Goal: Use online tool/utility: Use online tool/utility

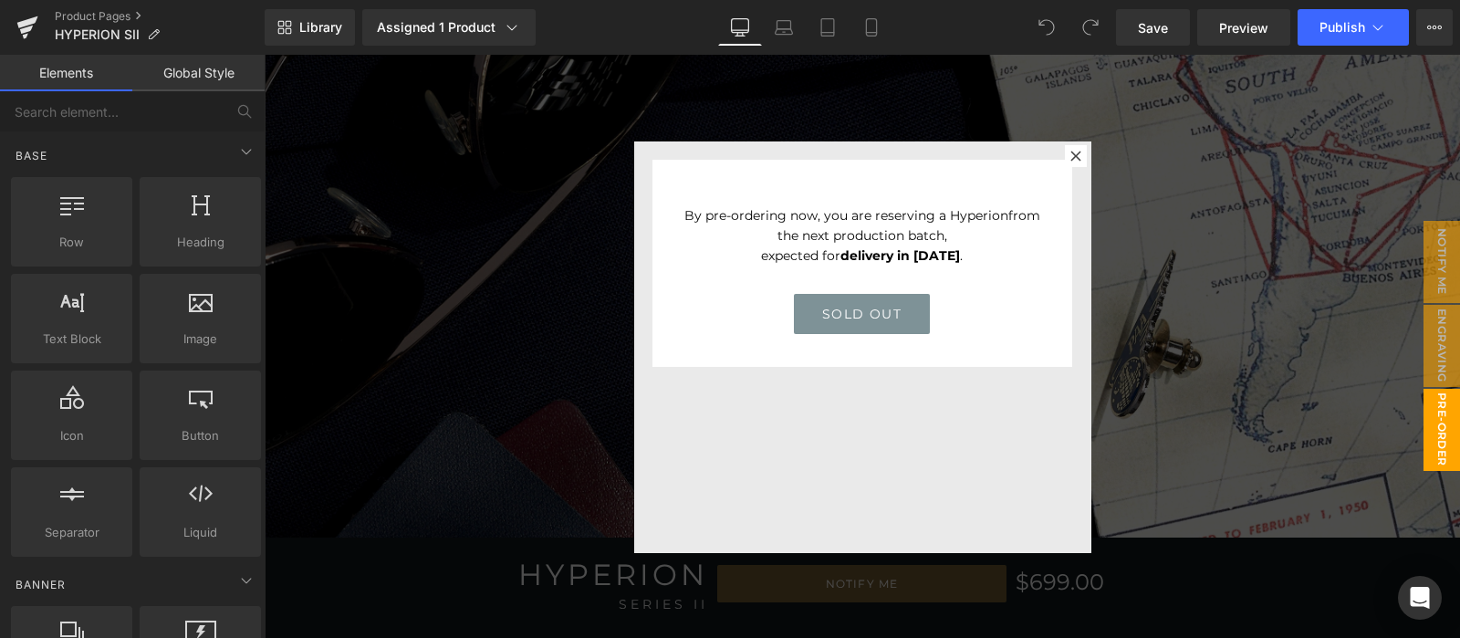
click at [1263, 299] on div at bounding box center [862, 346] width 1196 height 583
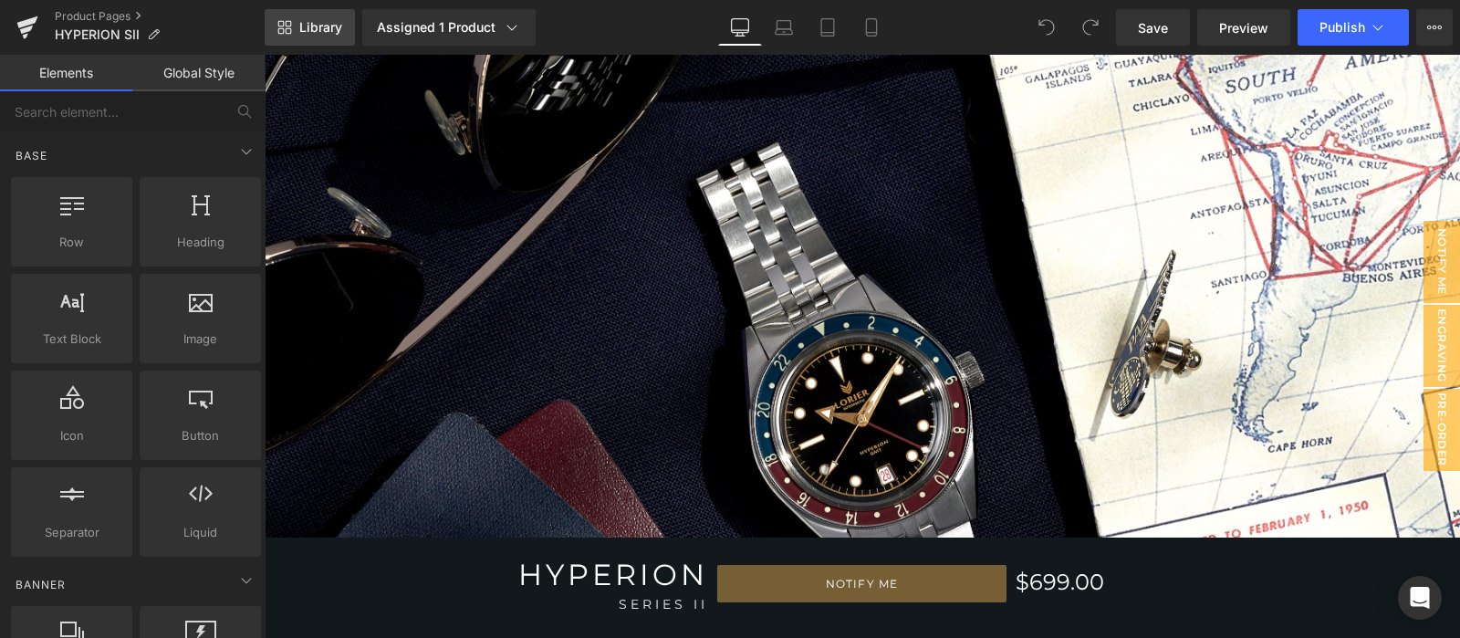
click at [305, 19] on span "Library" at bounding box center [320, 27] width 43 height 16
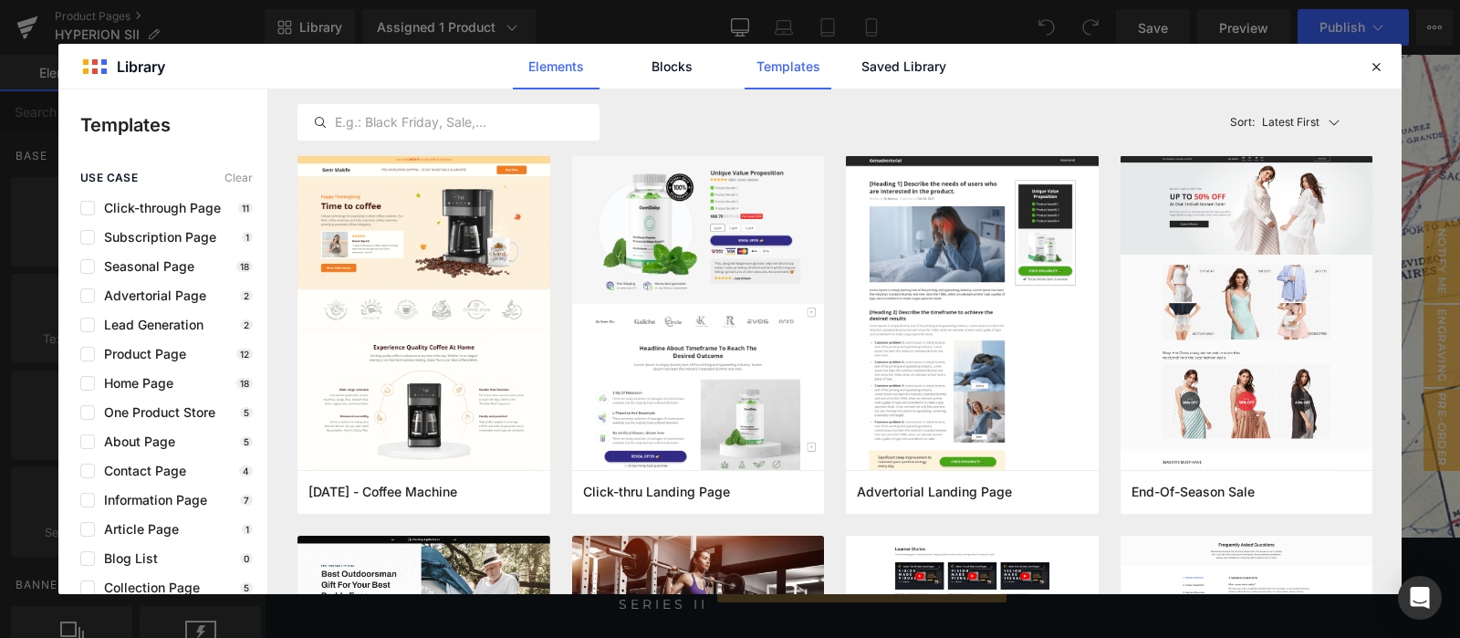
click at [552, 65] on link "Elements" at bounding box center [556, 67] width 87 height 46
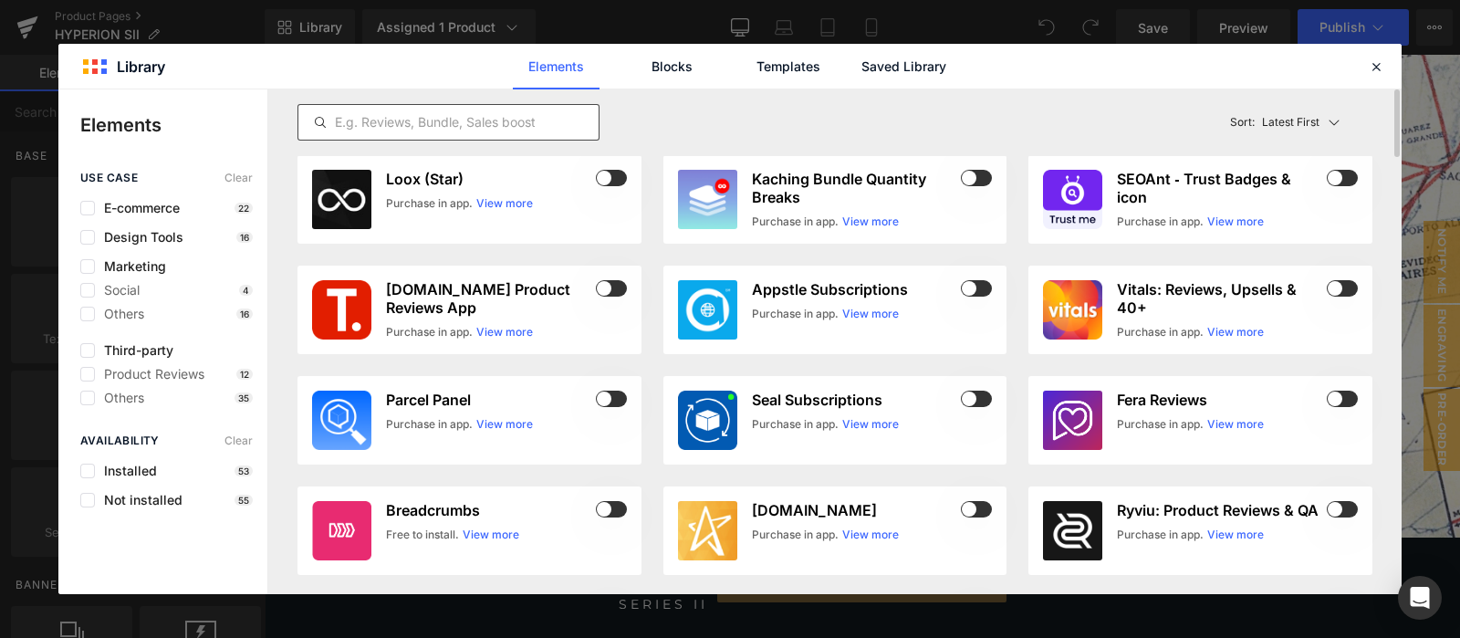
click at [514, 111] on input "text" at bounding box center [448, 122] width 300 height 22
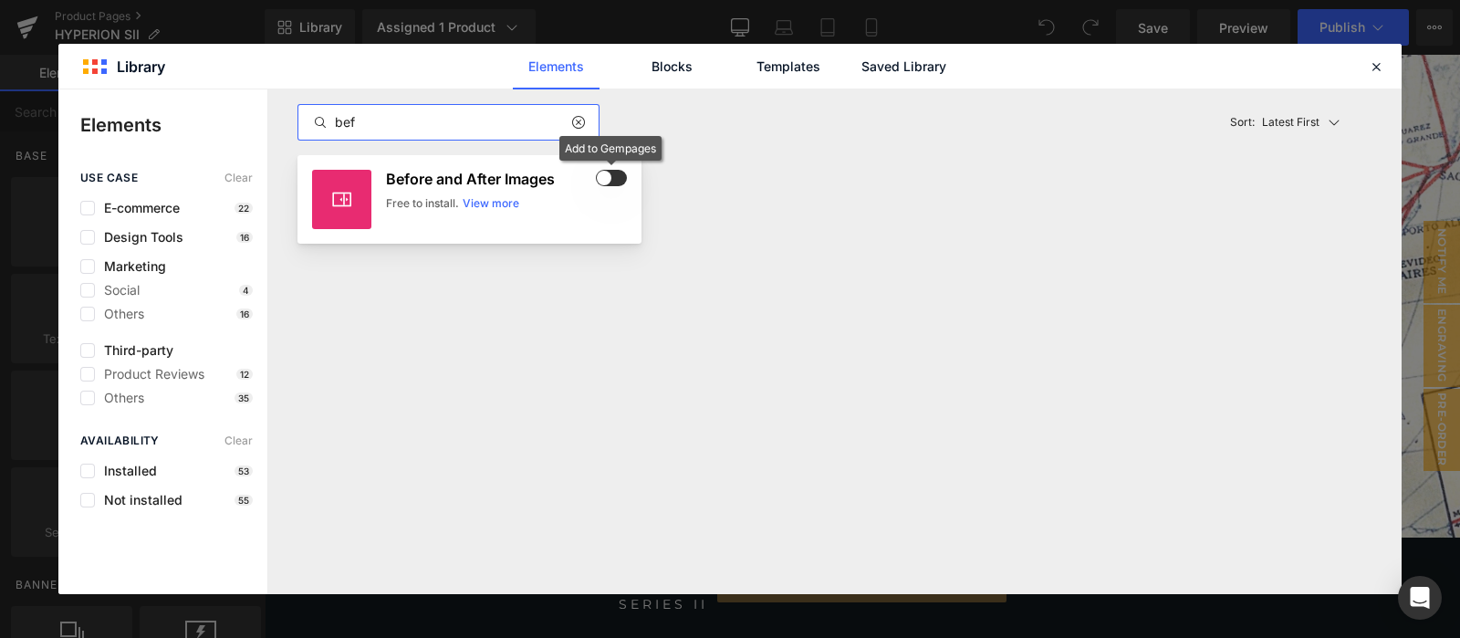
type input "bef"
click at [611, 179] on span at bounding box center [611, 178] width 31 height 16
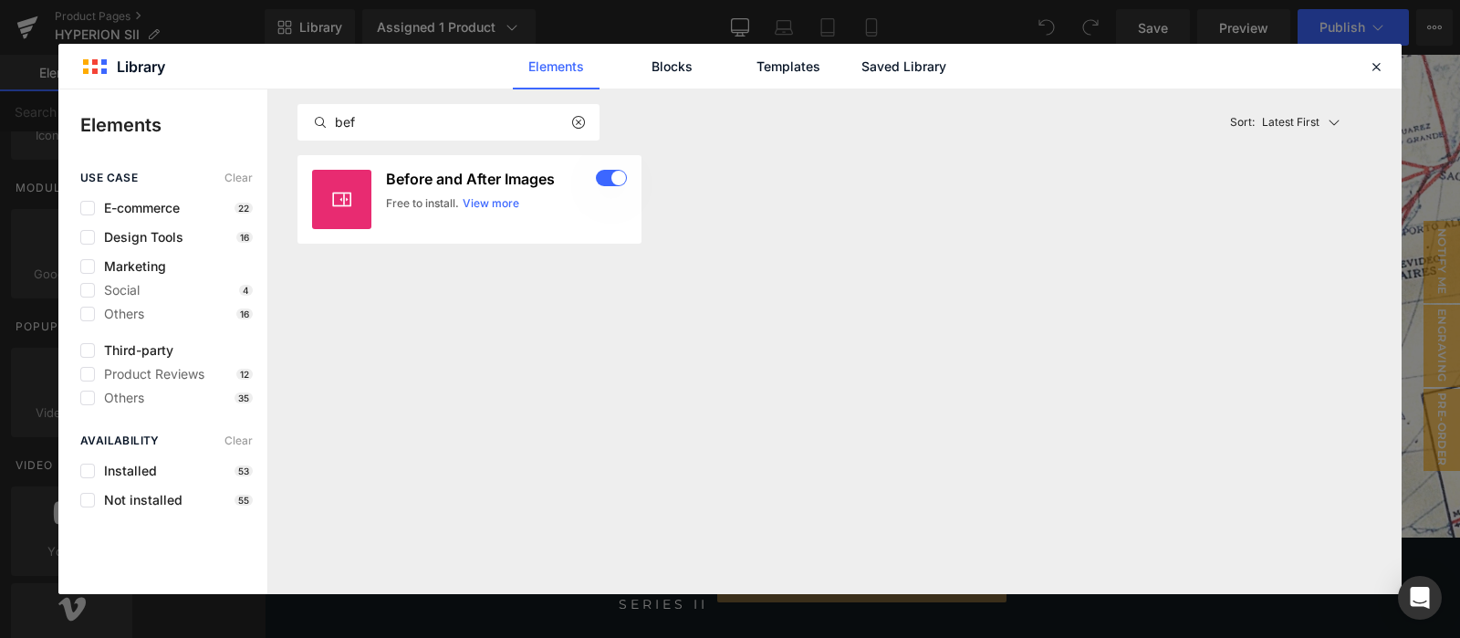
scroll to position [933, 0]
click at [515, 216] on div "Before and After Images Free to install. View more" at bounding box center [506, 199] width 241 height 59
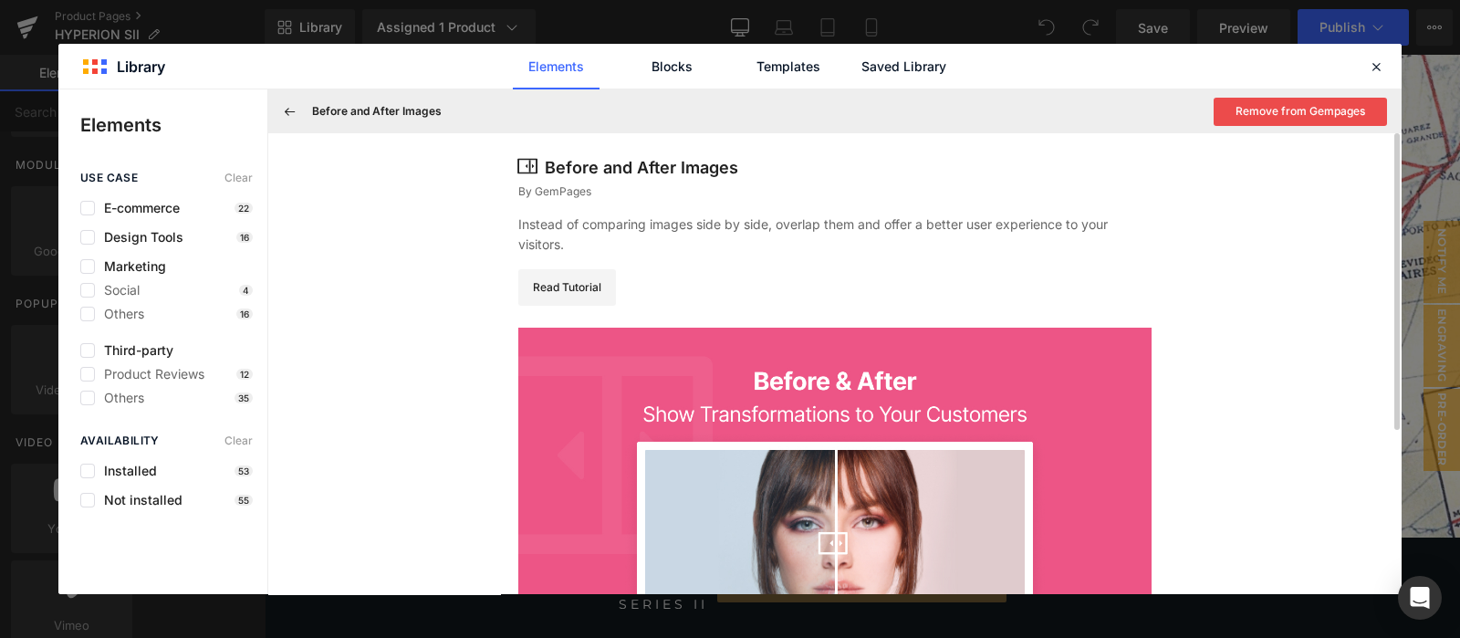
scroll to position [256, 0]
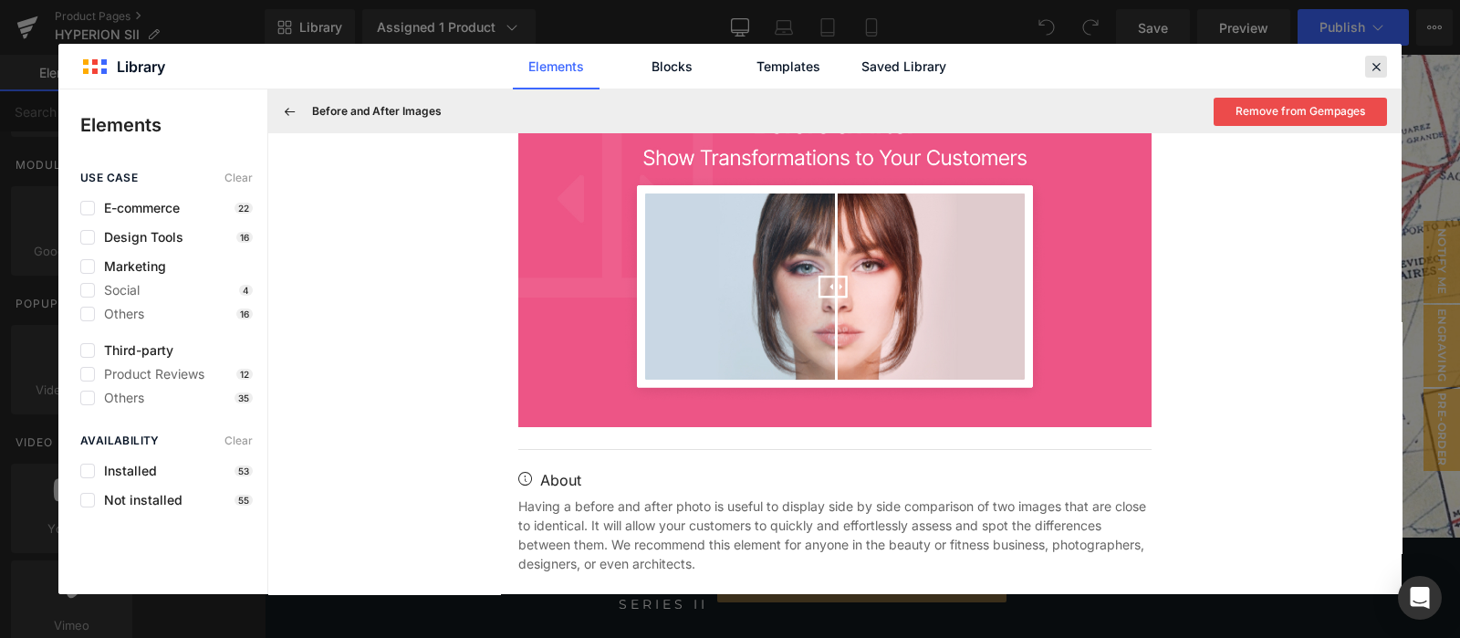
click at [1381, 66] on icon at bounding box center [1376, 66] width 16 height 16
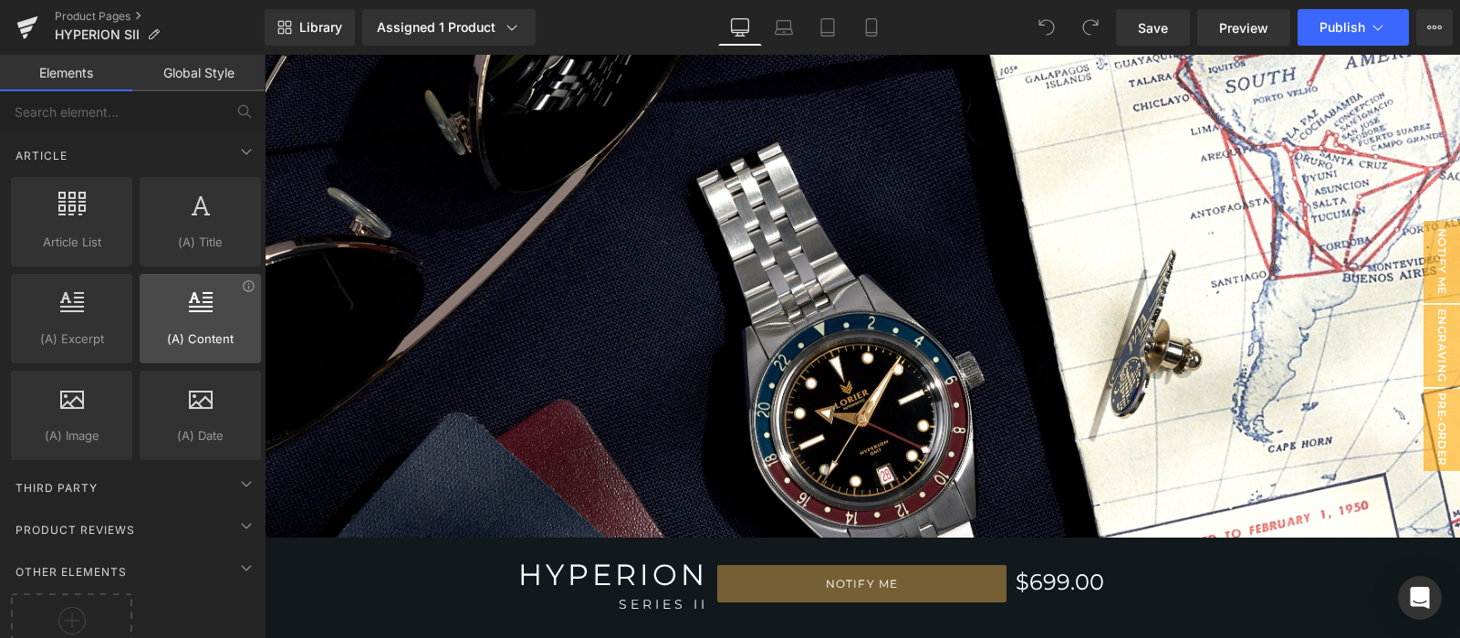
scroll to position [3208, 0]
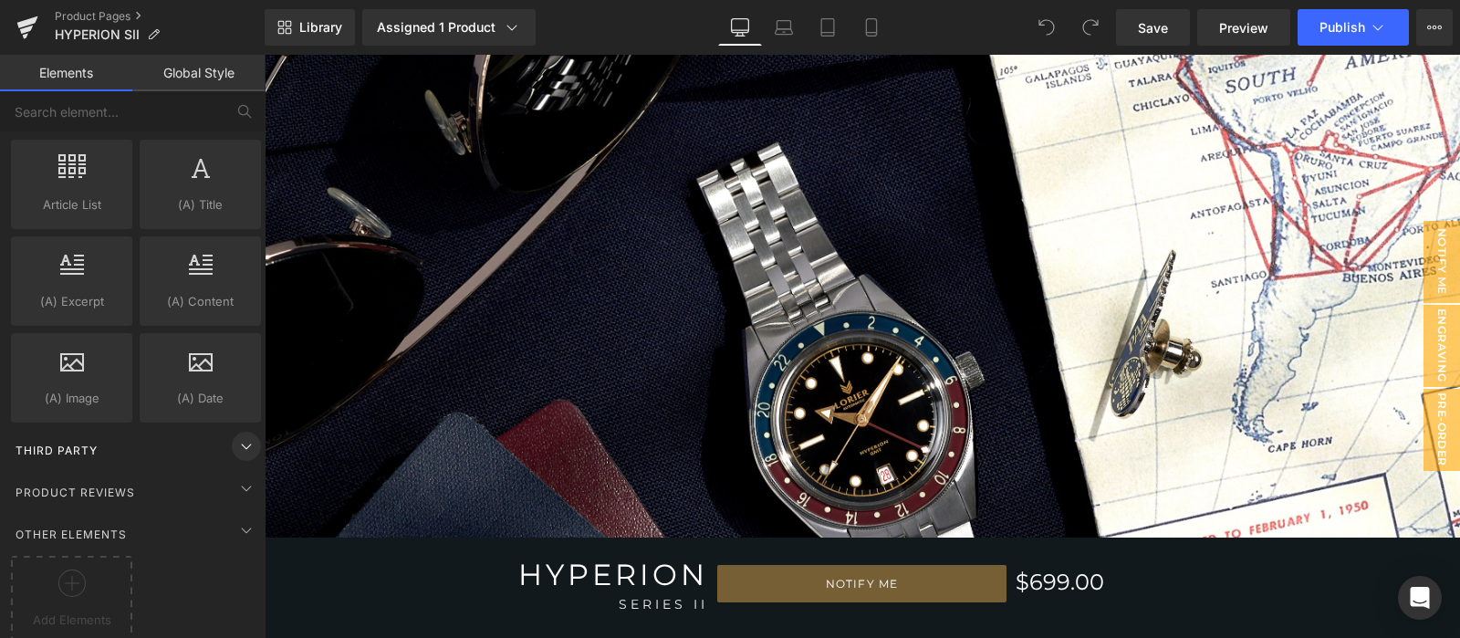
click at [235, 435] on icon at bounding box center [246, 446] width 22 height 22
click at [246, 519] on icon at bounding box center [246, 530] width 22 height 22
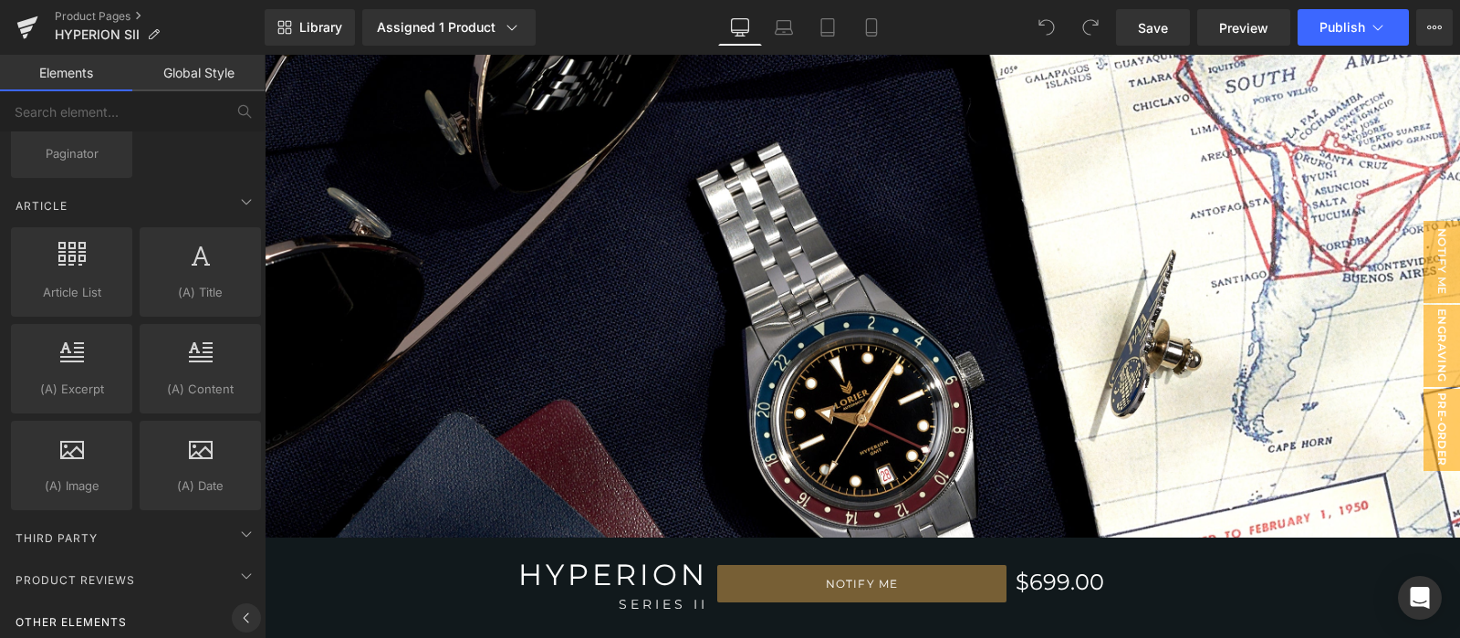
scroll to position [3113, 0]
click at [242, 572] on icon at bounding box center [246, 583] width 22 height 22
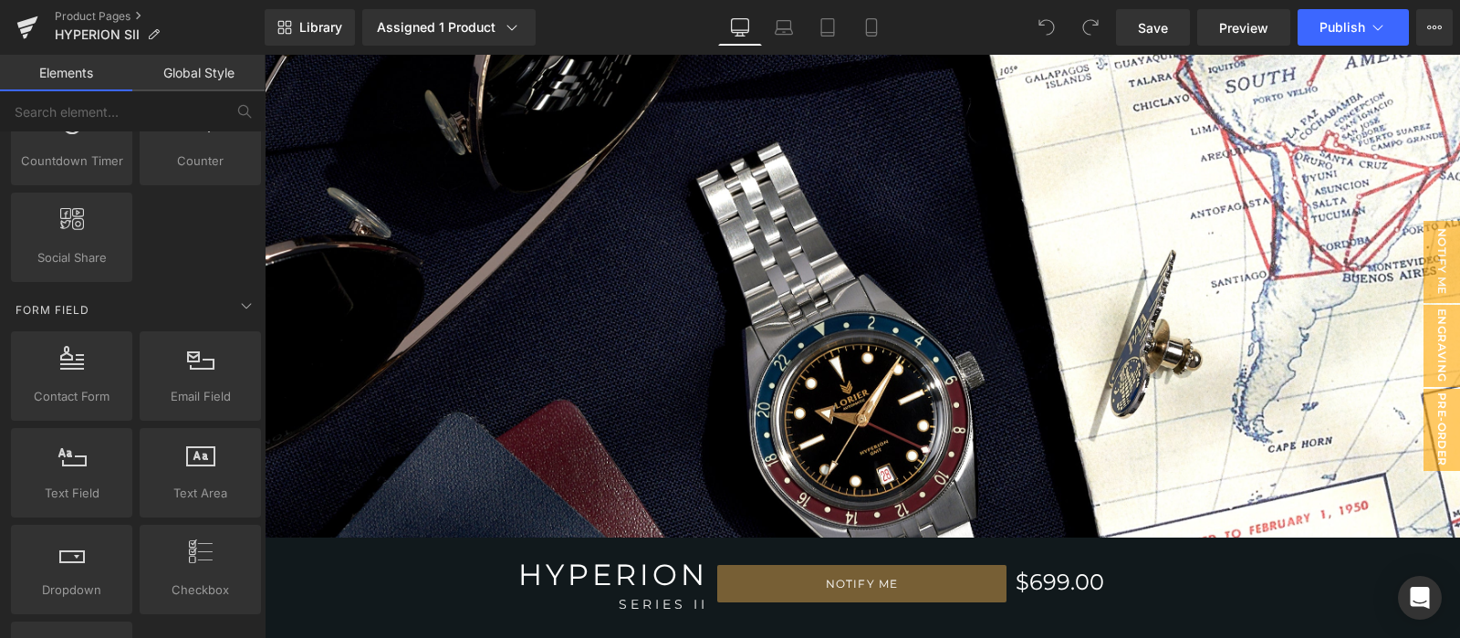
scroll to position [2200, 0]
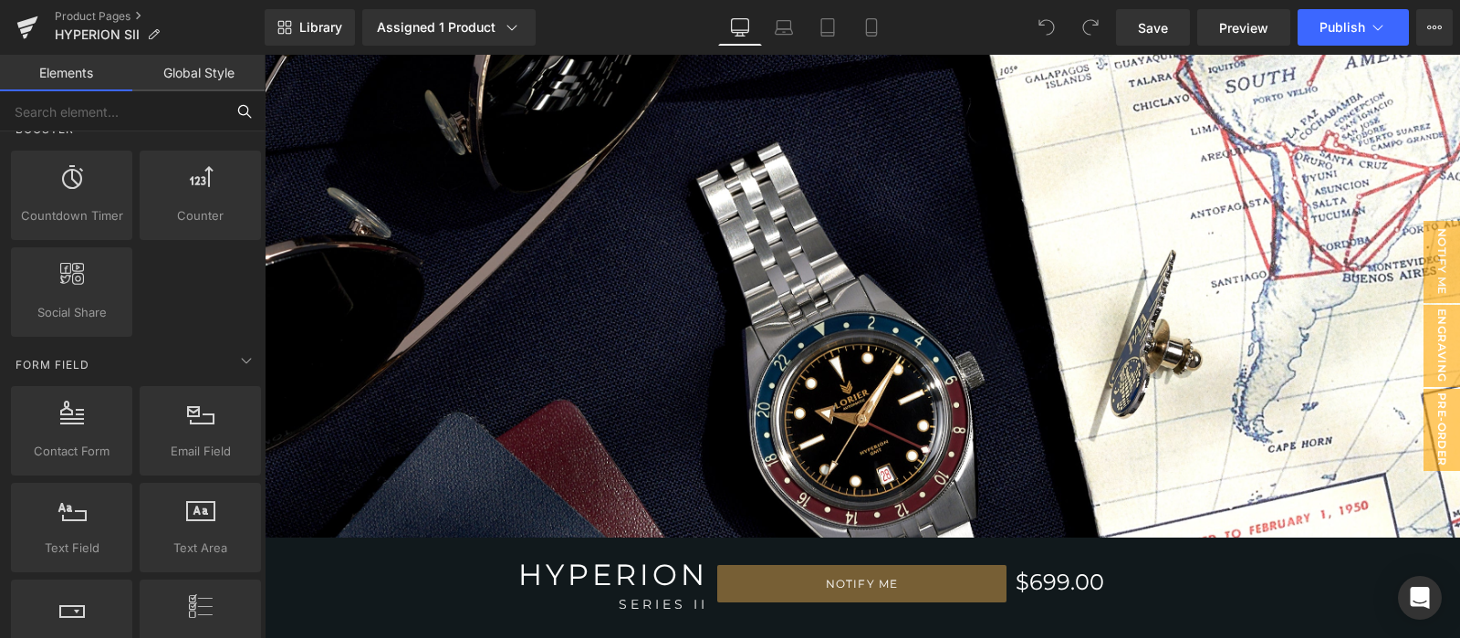
click at [131, 110] on input "text" at bounding box center [112, 111] width 225 height 40
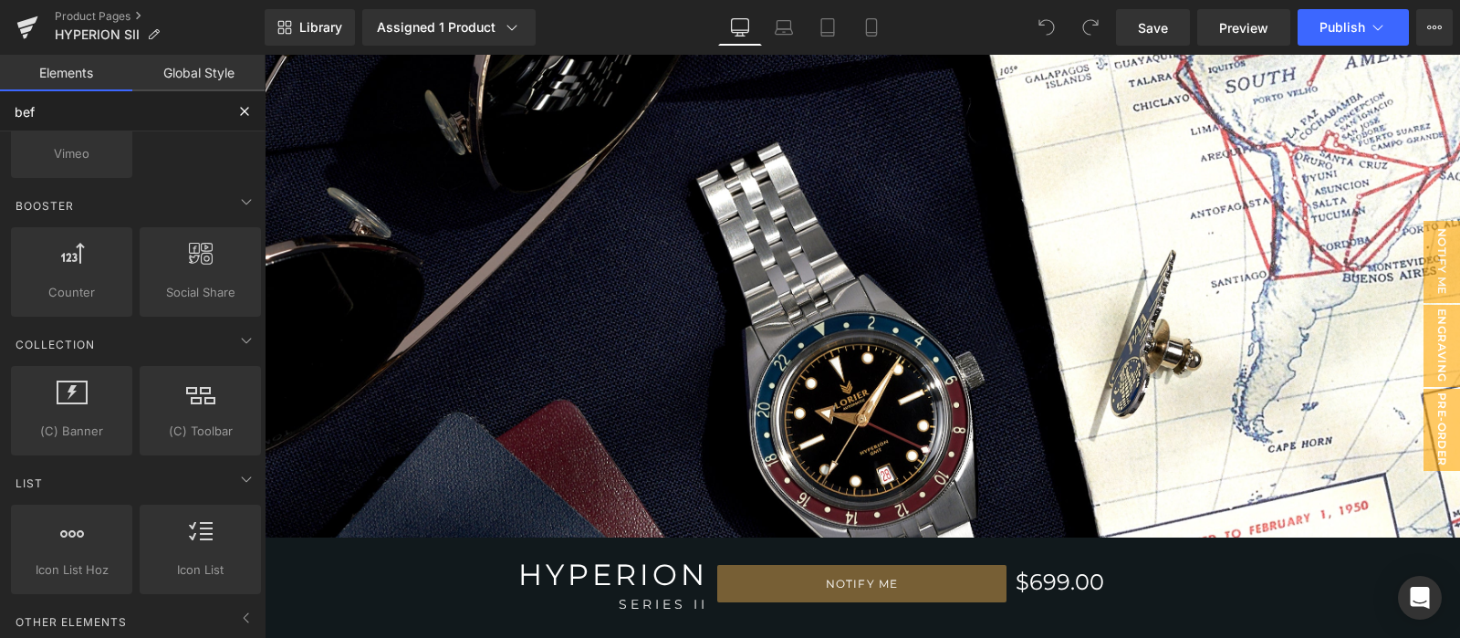
scroll to position [0, 0]
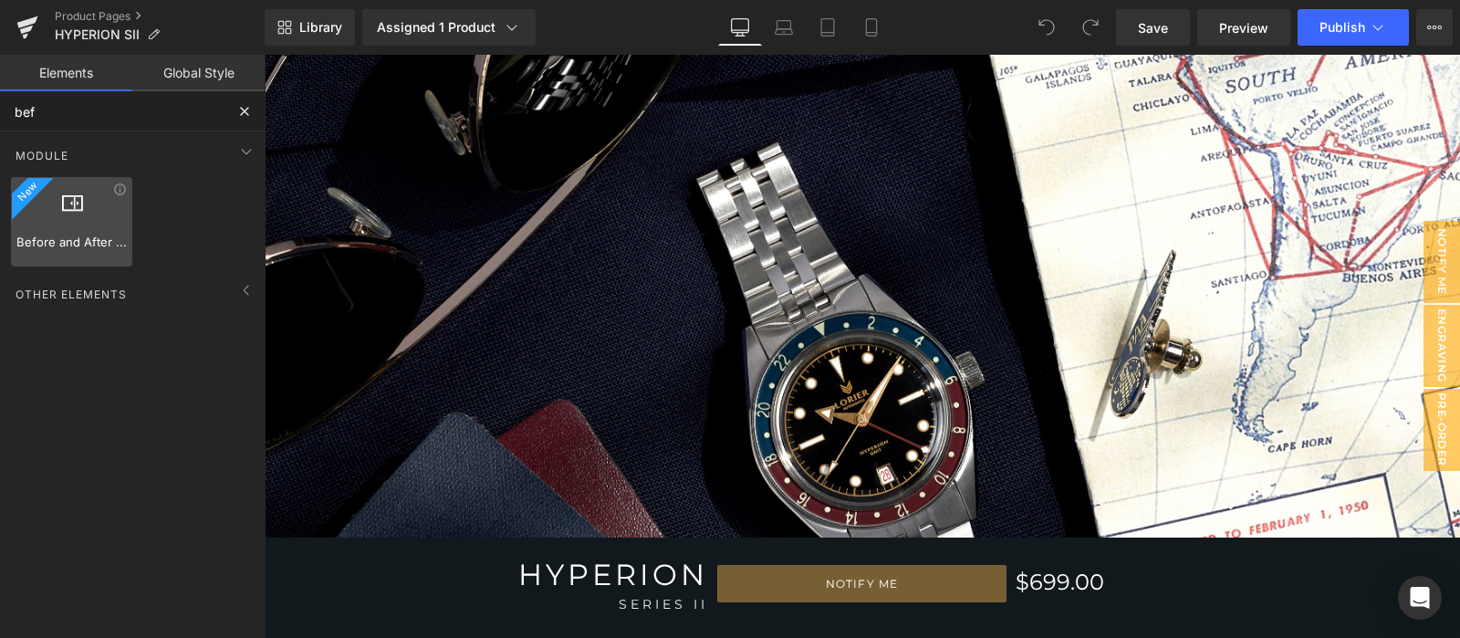
click at [78, 244] on span "Before and After Images" at bounding box center [71, 242] width 110 height 19
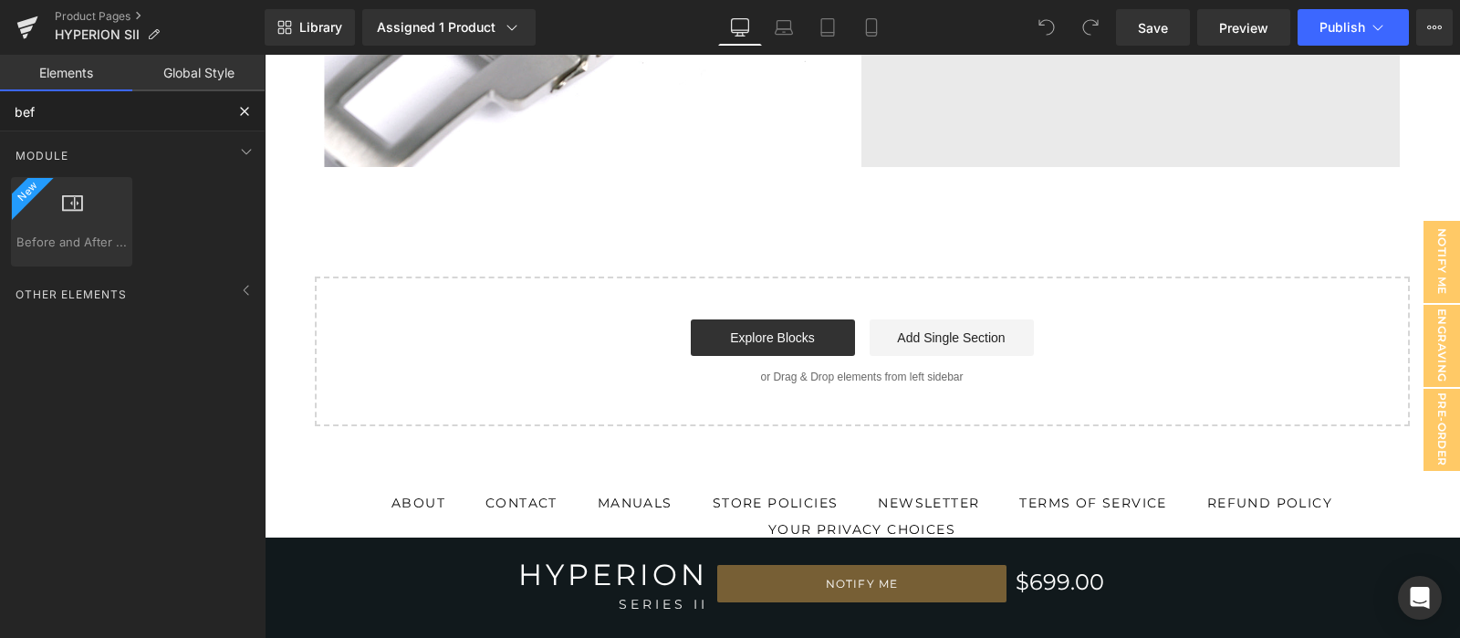
scroll to position [5669, 0]
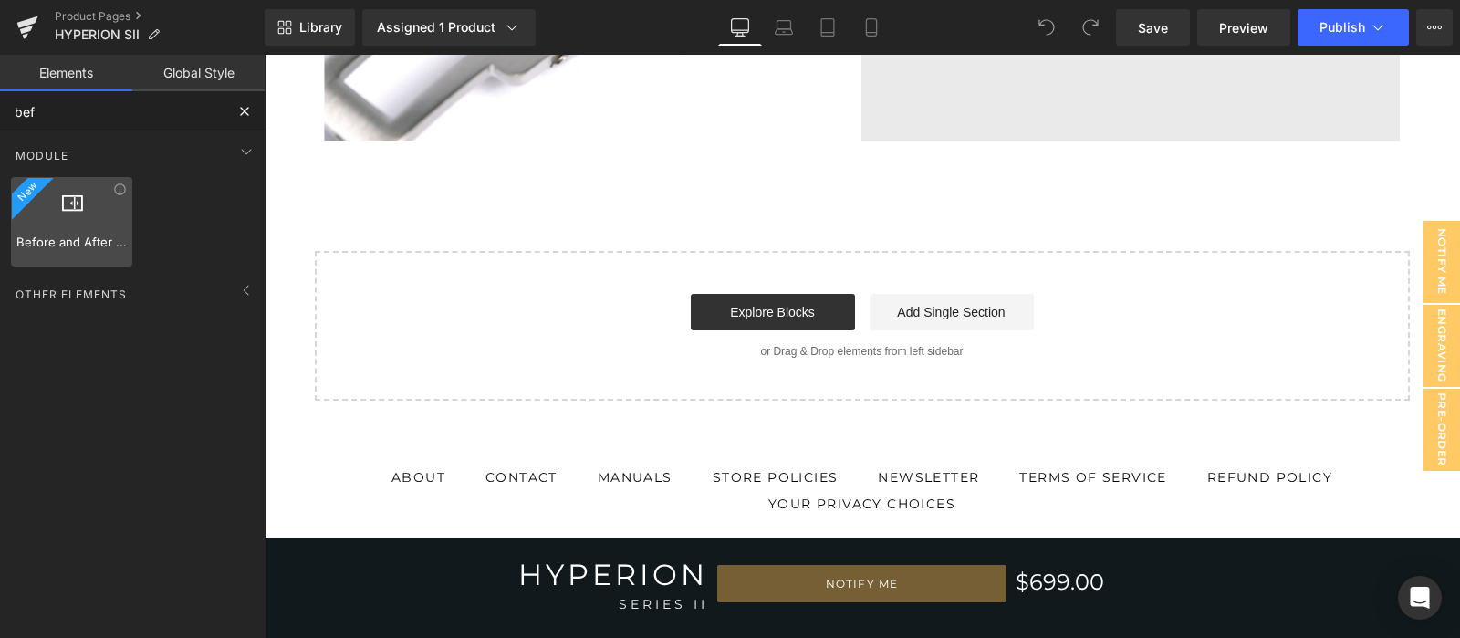
click at [64, 215] on div at bounding box center [71, 212] width 110 height 41
type input "bef"
drag, startPoint x: 697, startPoint y: 289, endPoint x: 811, endPoint y: 248, distance: 121.2
click at [105, 221] on div at bounding box center [71, 212] width 110 height 41
click at [160, 203] on div "Google Maps google, maps, locations, positions, addresses, directions Before an…" at bounding box center [135, 221] width 257 height 97
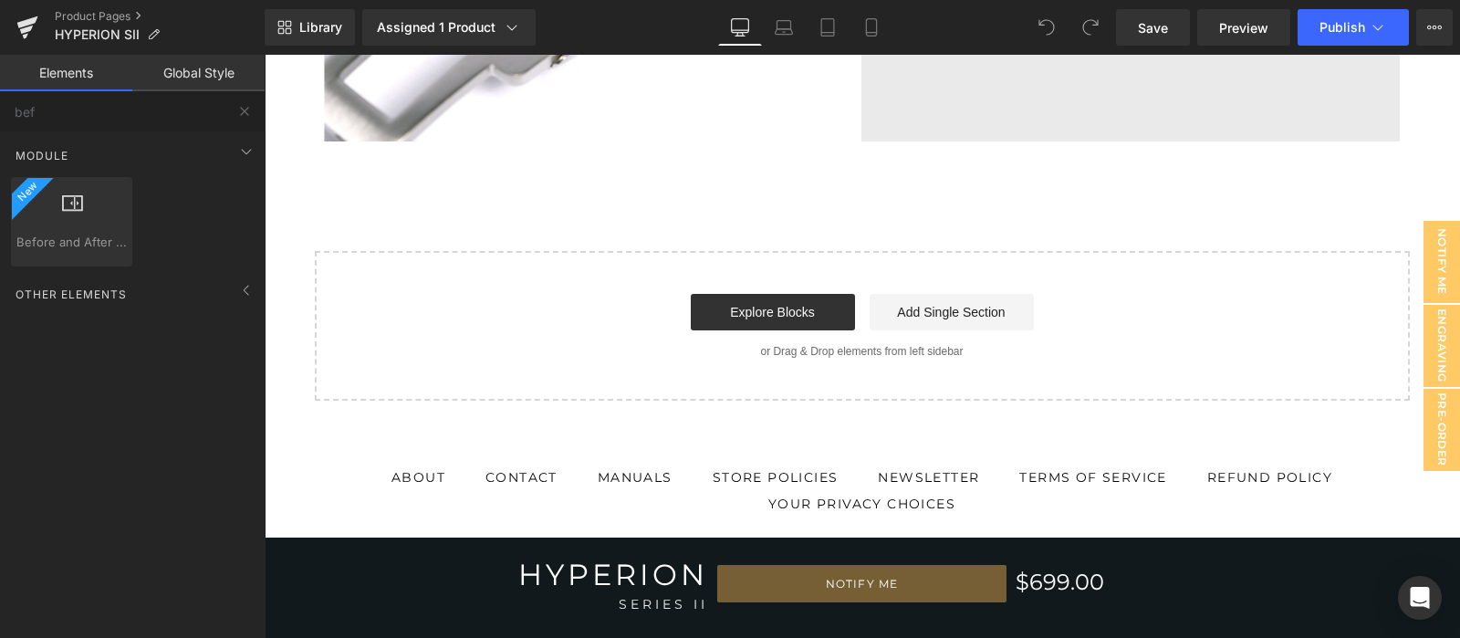
drag, startPoint x: 230, startPoint y: 184, endPoint x: 247, endPoint y: 183, distance: 17.4
click at [237, 183] on div "Google Maps google, maps, locations, positions, addresses, directions Before an…" at bounding box center [135, 221] width 257 height 97
drag, startPoint x: 520, startPoint y: 237, endPoint x: 423, endPoint y: 174, distance: 115.4
drag, startPoint x: 78, startPoint y: 232, endPoint x: 78, endPoint y: 207, distance: 24.7
click at [78, 207] on div "Before and After Images image,before,after,compare" at bounding box center [71, 221] width 121 height 89
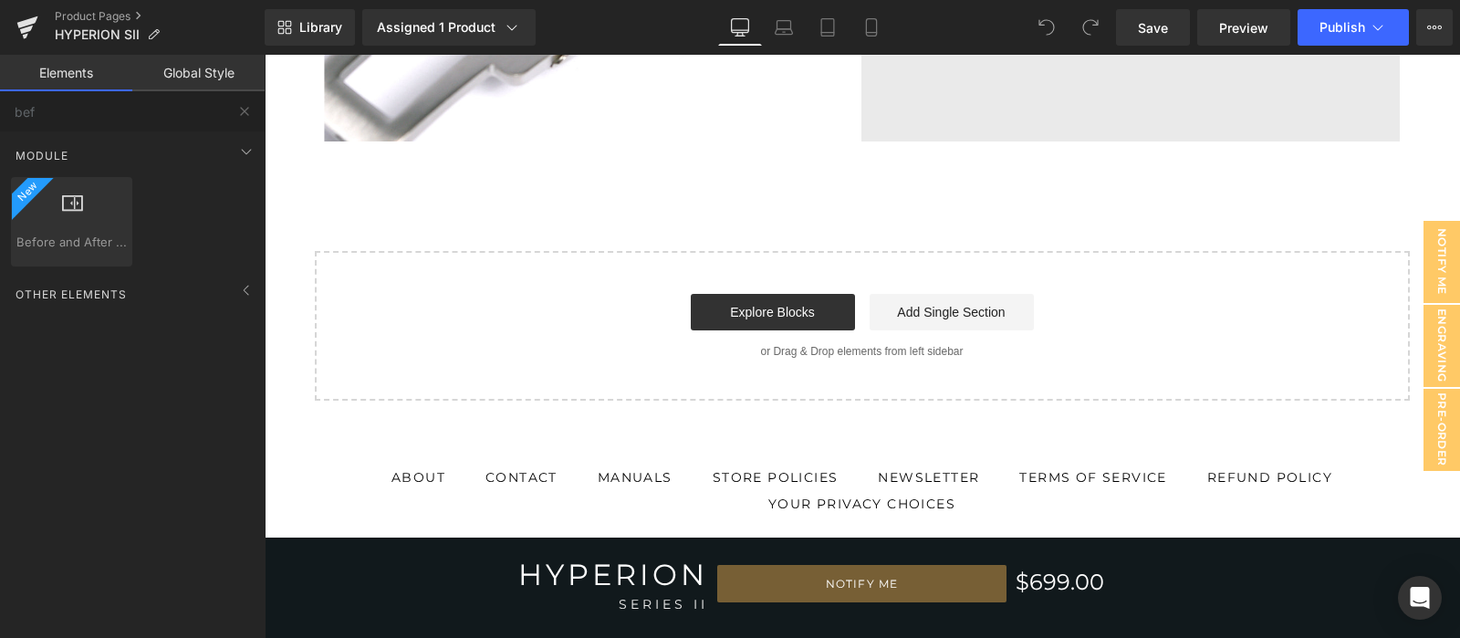
drag, startPoint x: 79, startPoint y: 204, endPoint x: 191, endPoint y: 180, distance: 114.0
click at [83, 200] on div at bounding box center [71, 212] width 110 height 41
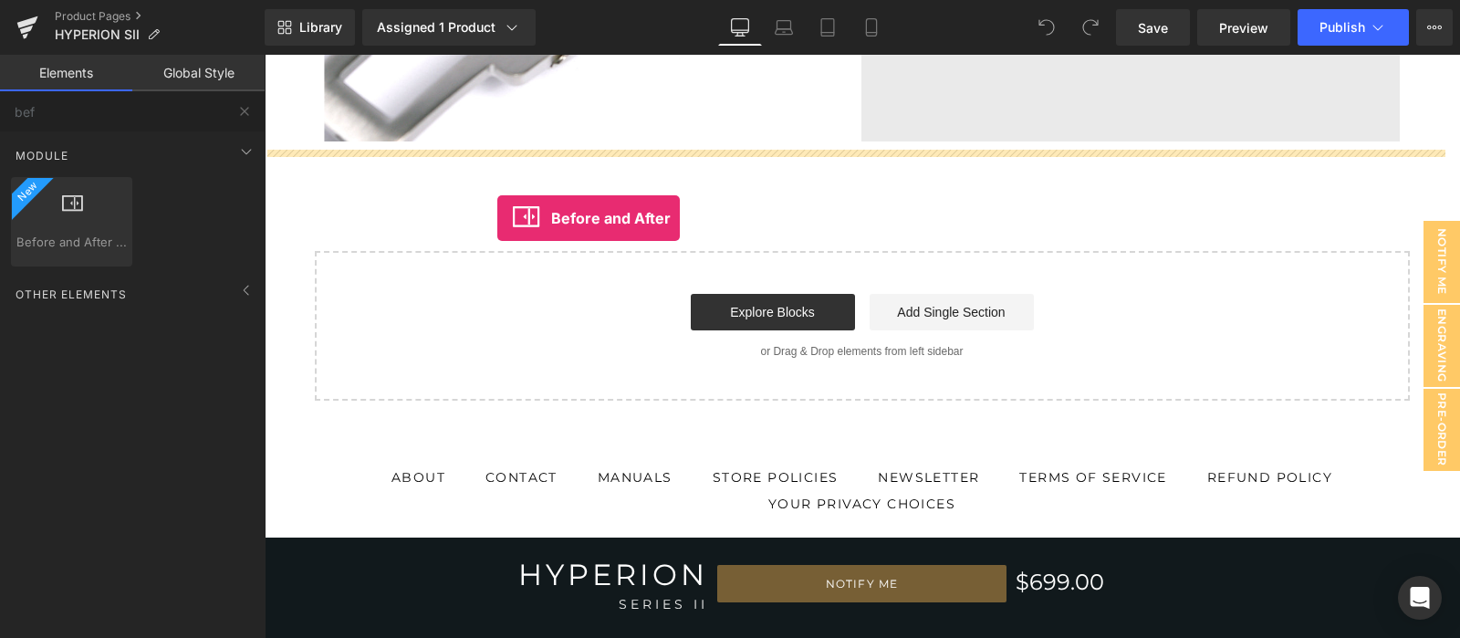
drag, startPoint x: 455, startPoint y: 235, endPoint x: 497, endPoint y: 217, distance: 46.3
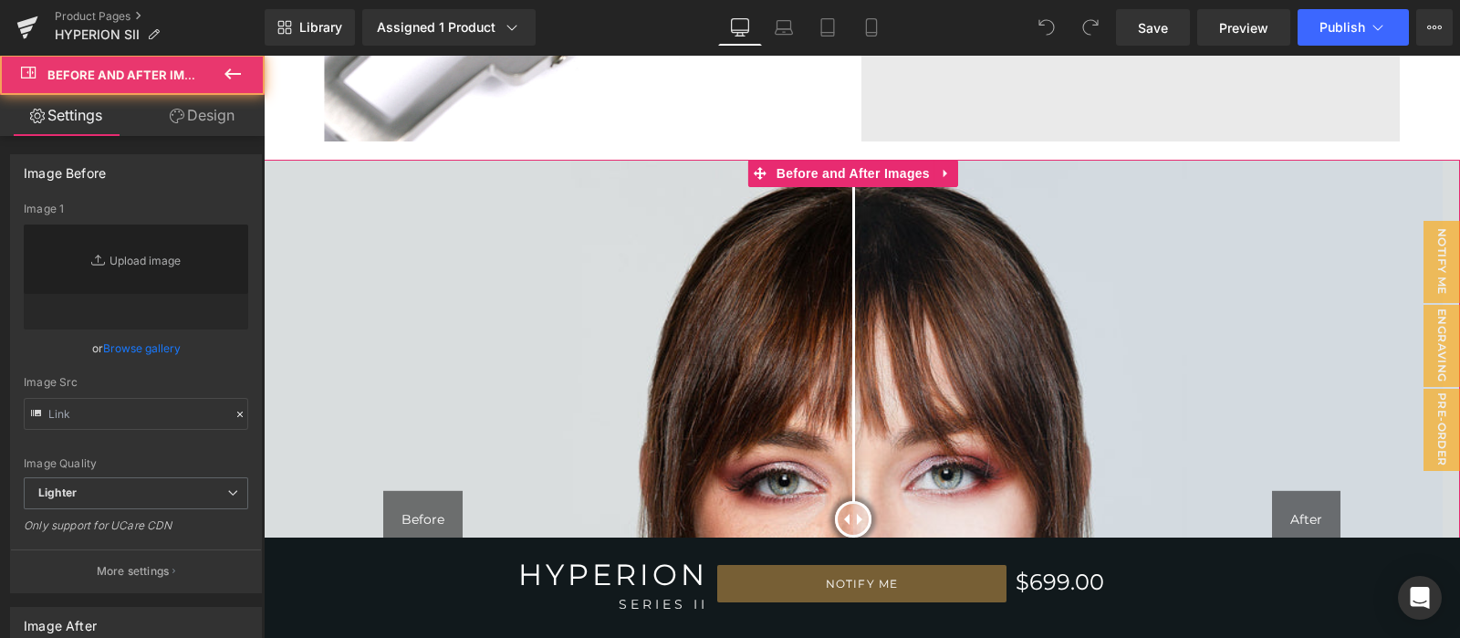
type input "[URL][DOMAIN_NAME]"
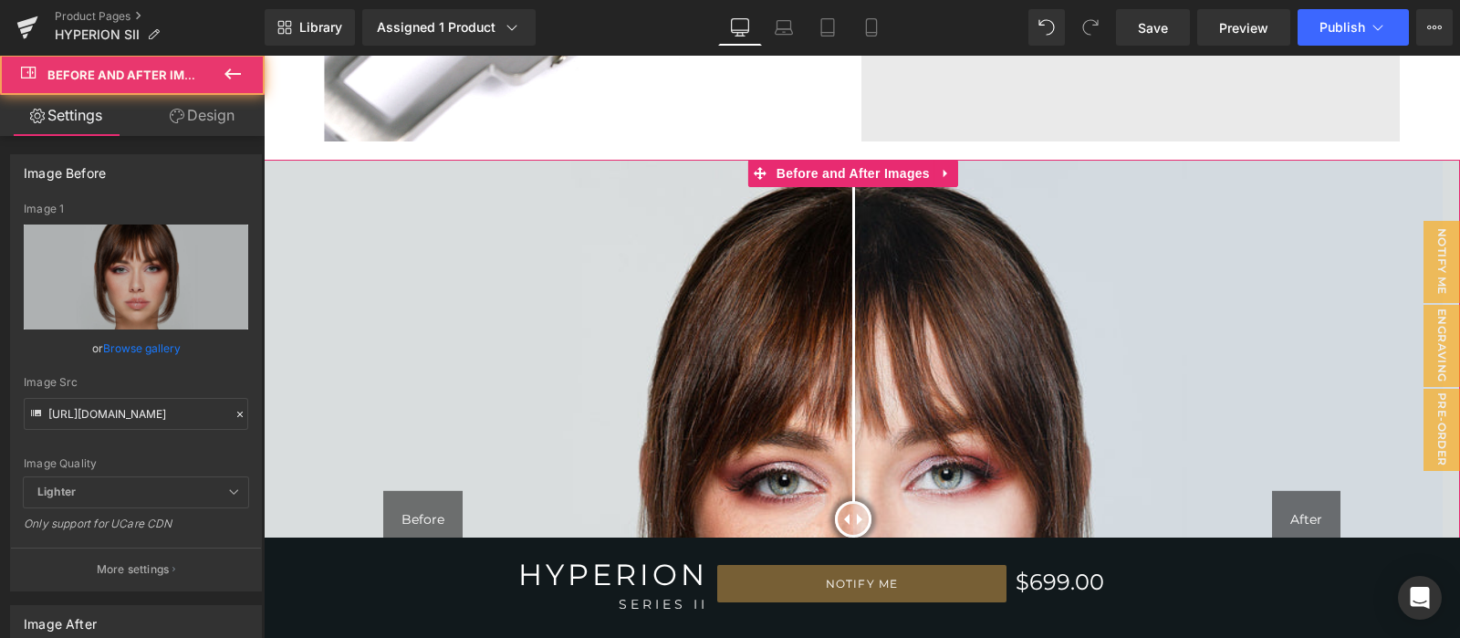
type input "[URL][DOMAIN_NAME]"
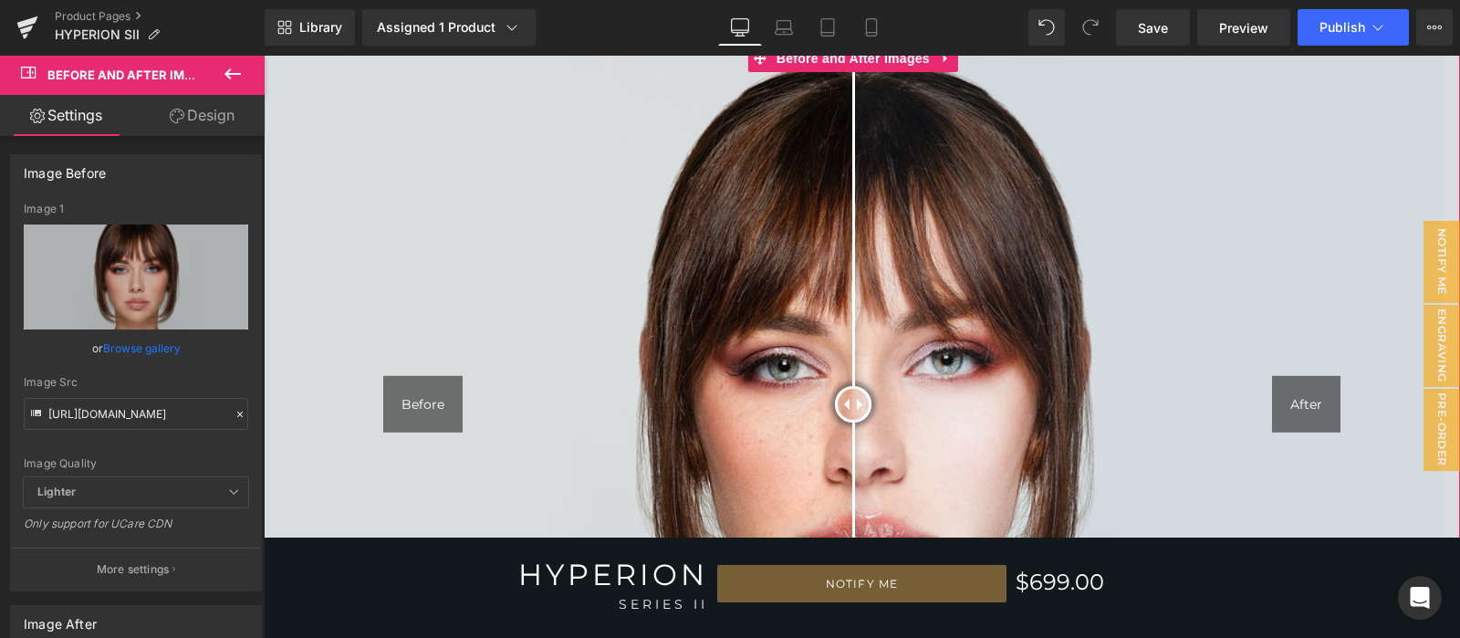
scroll to position [5822, 0]
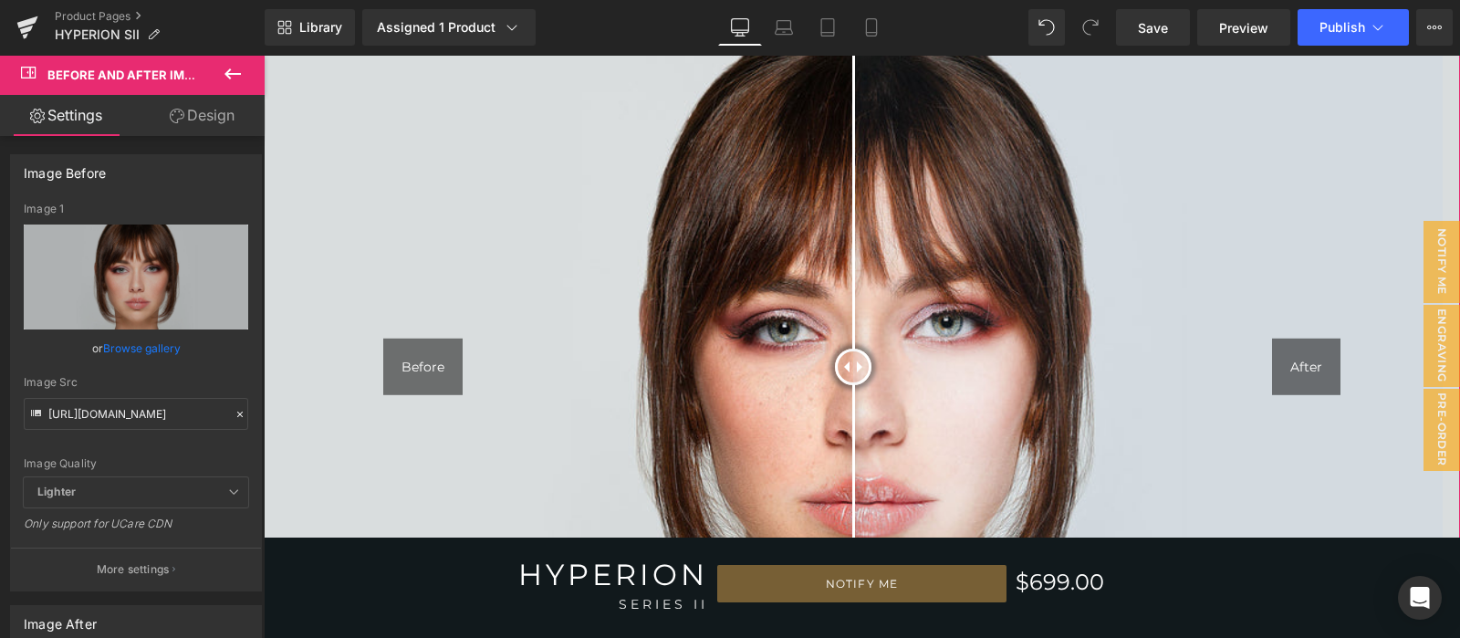
click at [850, 349] on div at bounding box center [853, 367] width 37 height 37
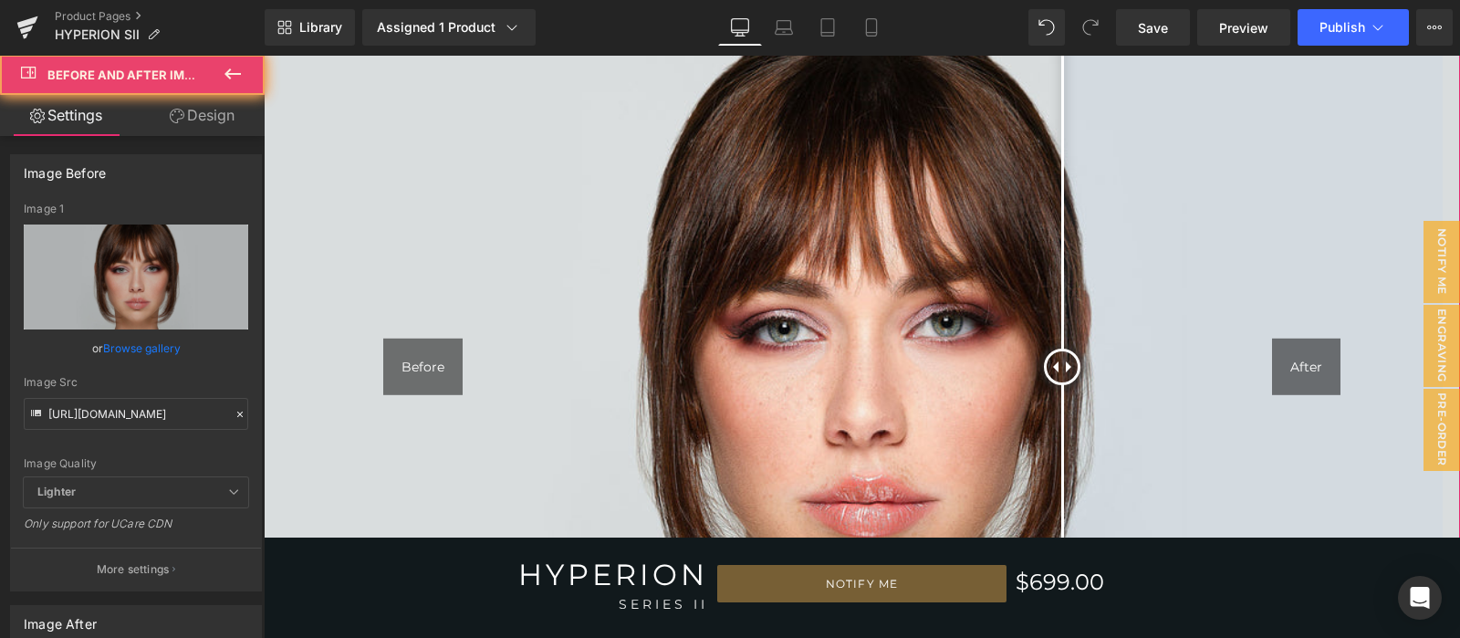
drag, startPoint x: 850, startPoint y: 348, endPoint x: 747, endPoint y: 353, distance: 102.4
click at [1044, 356] on div at bounding box center [1062, 367] width 37 height 37
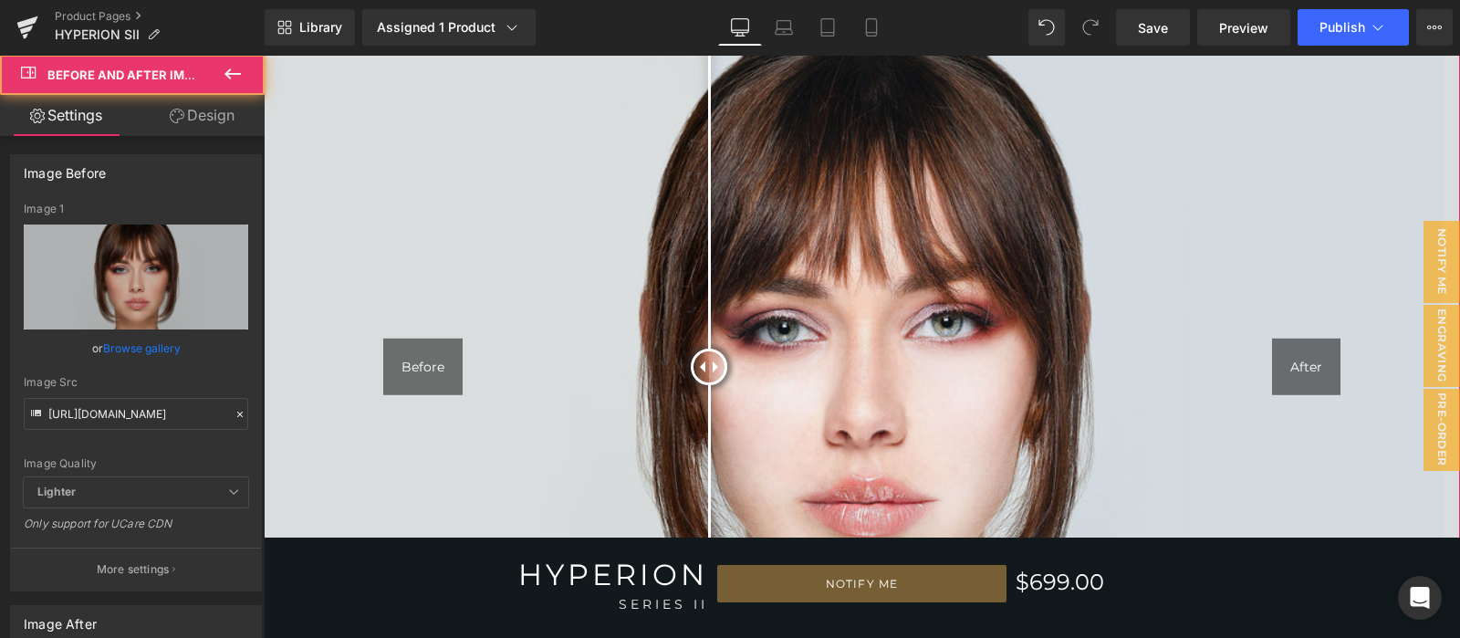
drag, startPoint x: 747, startPoint y: 353, endPoint x: 601, endPoint y: 357, distance: 146.1
click at [601, 357] on div "Before After" at bounding box center [862, 367] width 1196 height 720
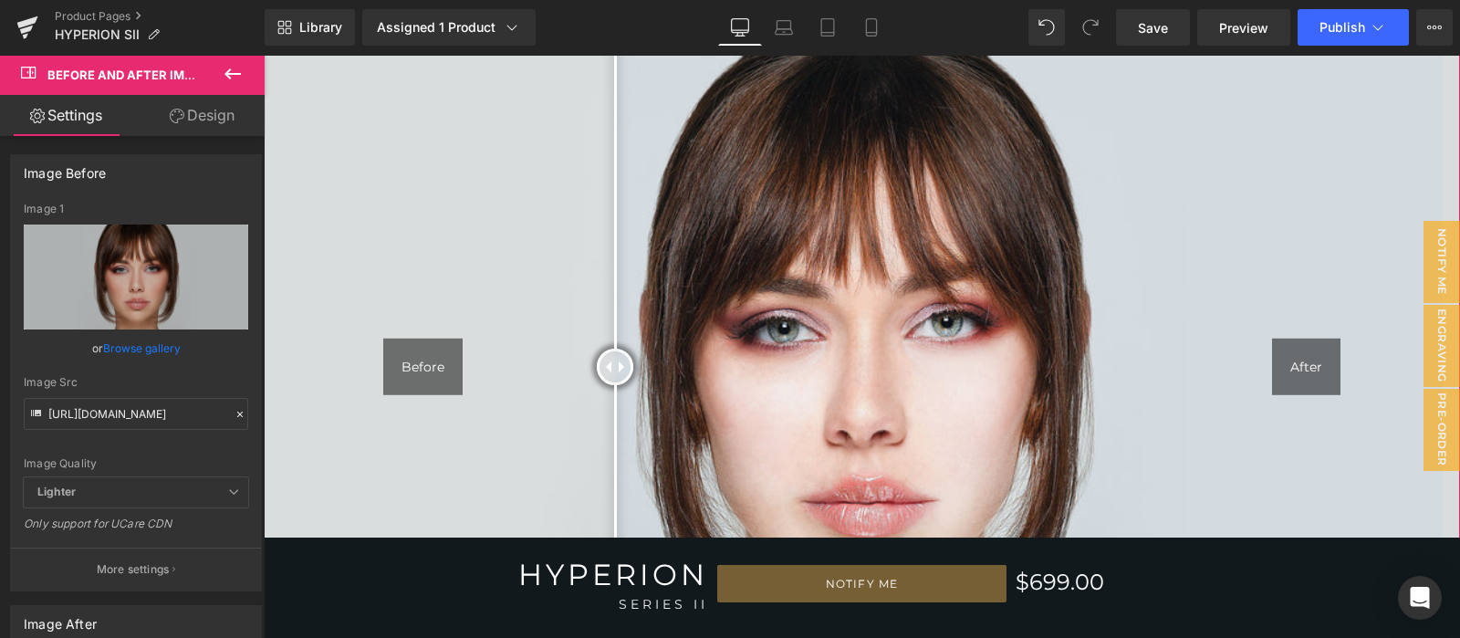
drag, startPoint x: 551, startPoint y: 359, endPoint x: 582, endPoint y: 367, distance: 32.1
click at [582, 367] on div "Before After" at bounding box center [862, 367] width 1196 height 720
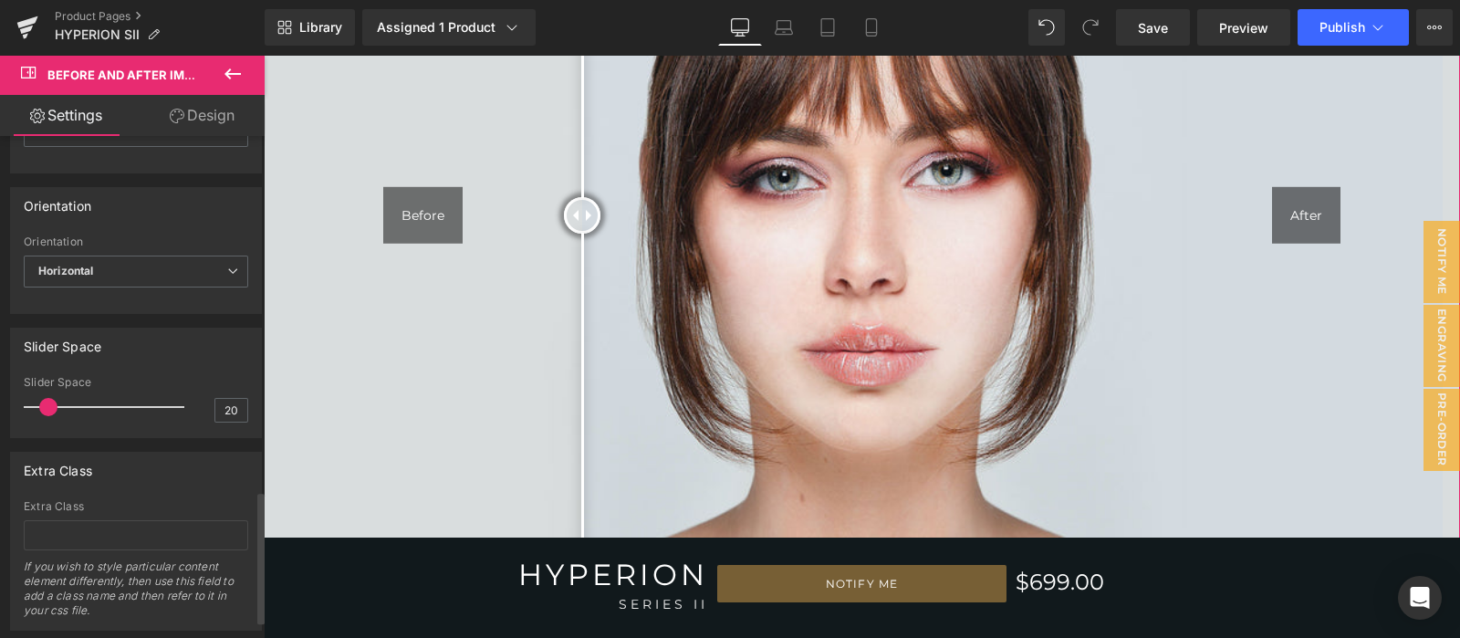
scroll to position [1217, 0]
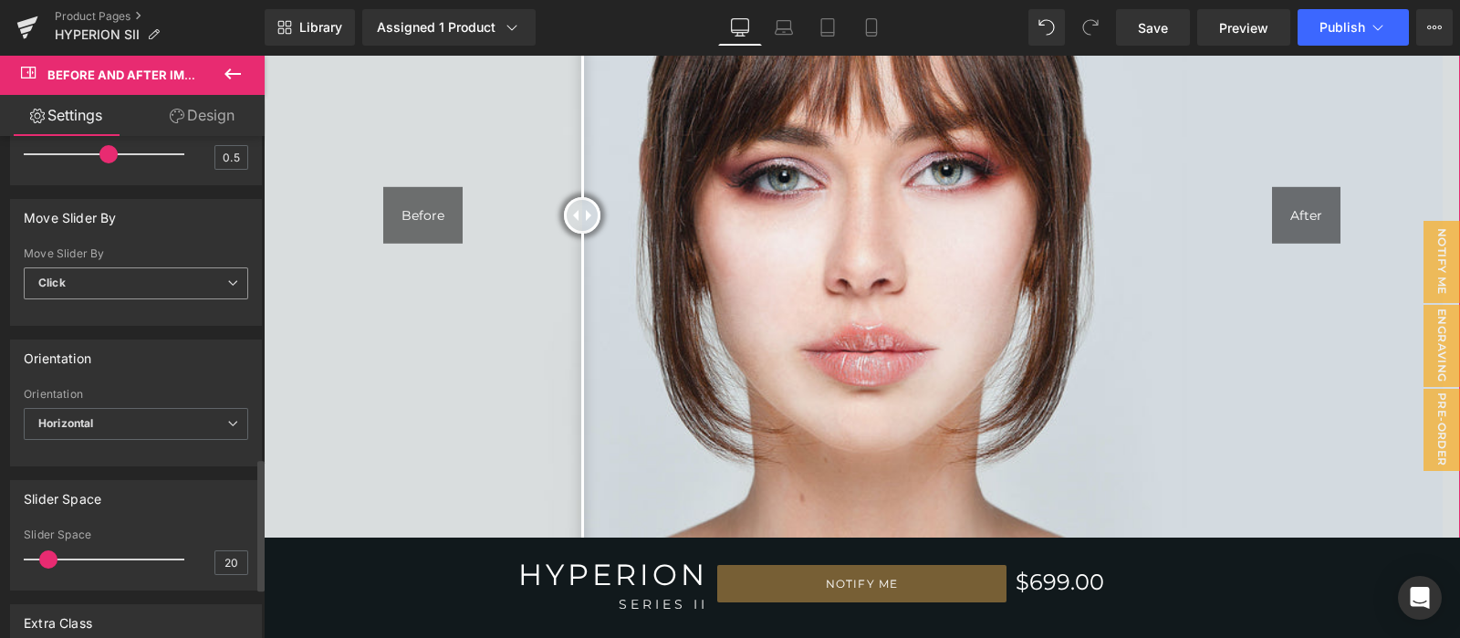
click at [151, 289] on span "Click" at bounding box center [136, 283] width 225 height 32
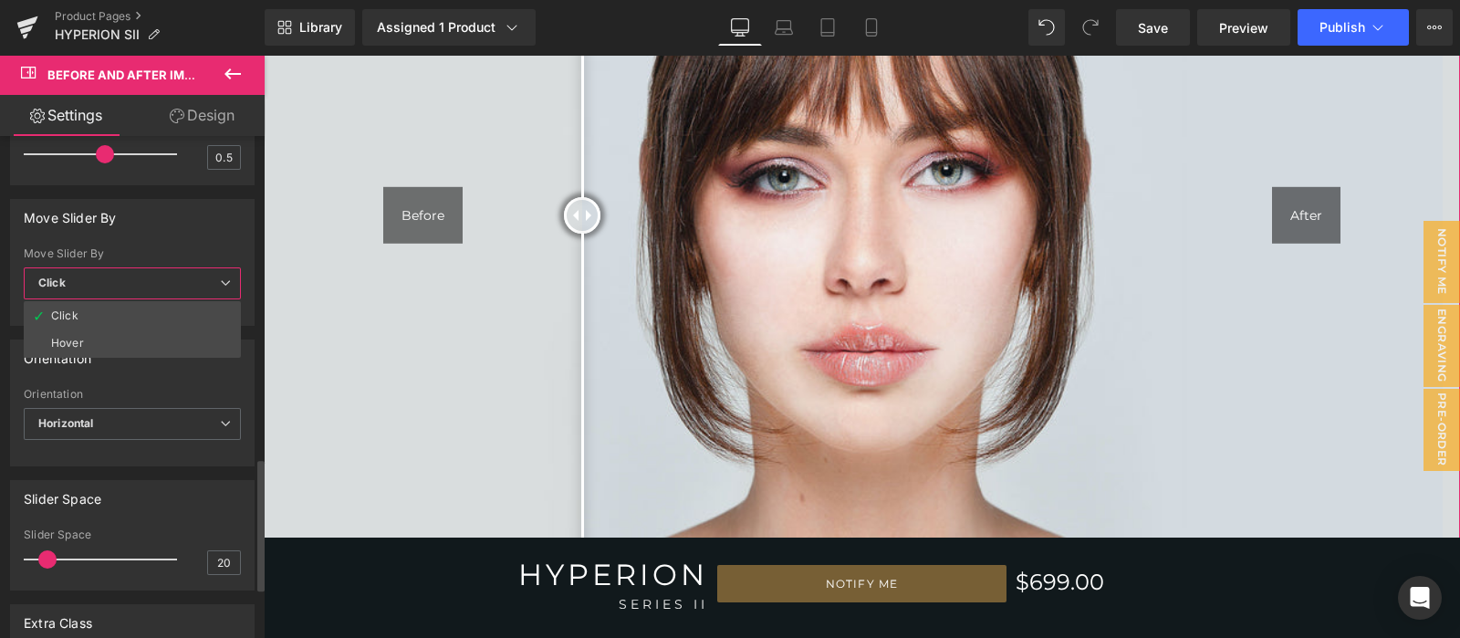
click at [151, 289] on span "Click" at bounding box center [132, 283] width 217 height 32
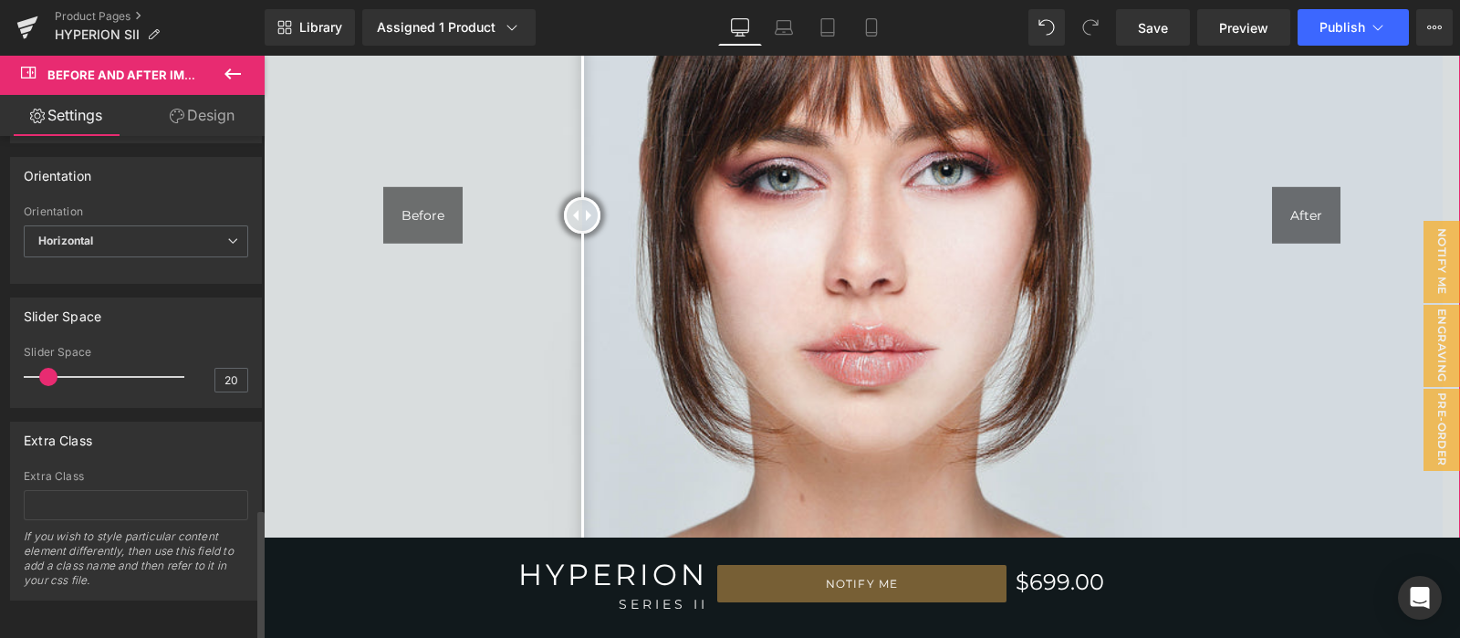
scroll to position [1410, 0]
click at [456, 203] on div "Before" at bounding box center [422, 215] width 79 height 57
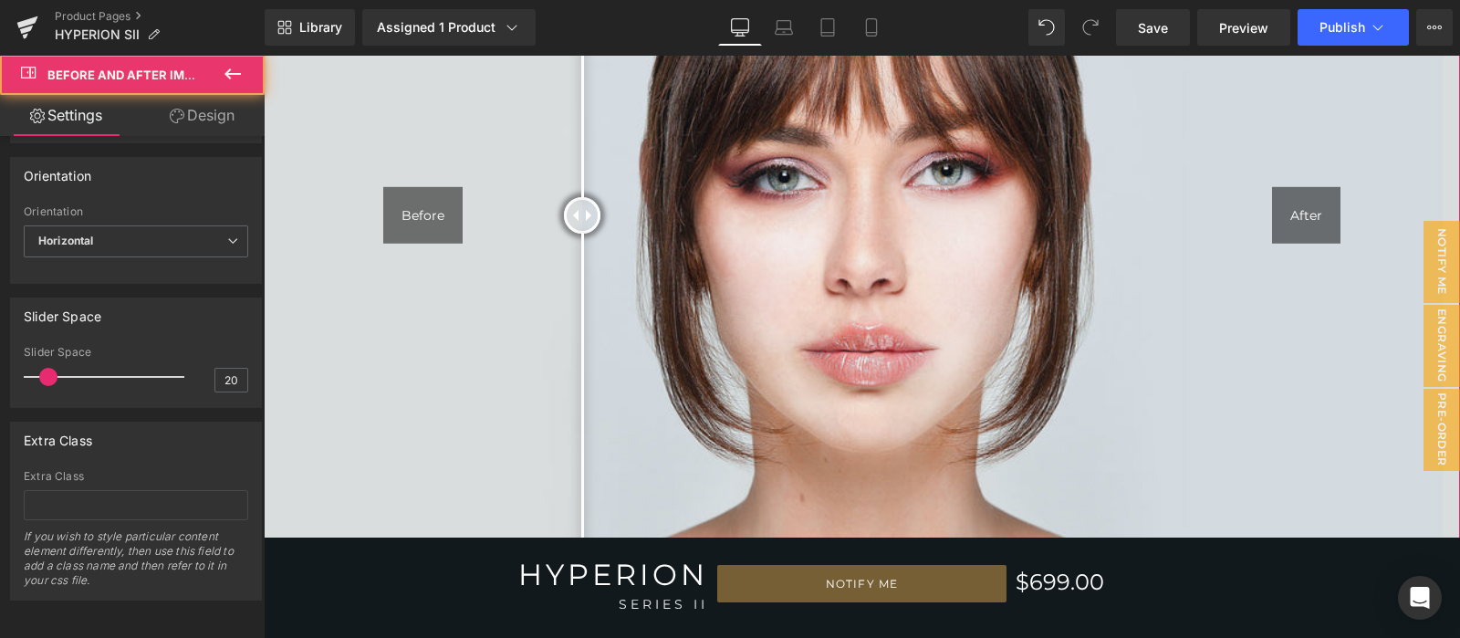
click at [432, 200] on div "Before After" at bounding box center [862, 216] width 1196 height 720
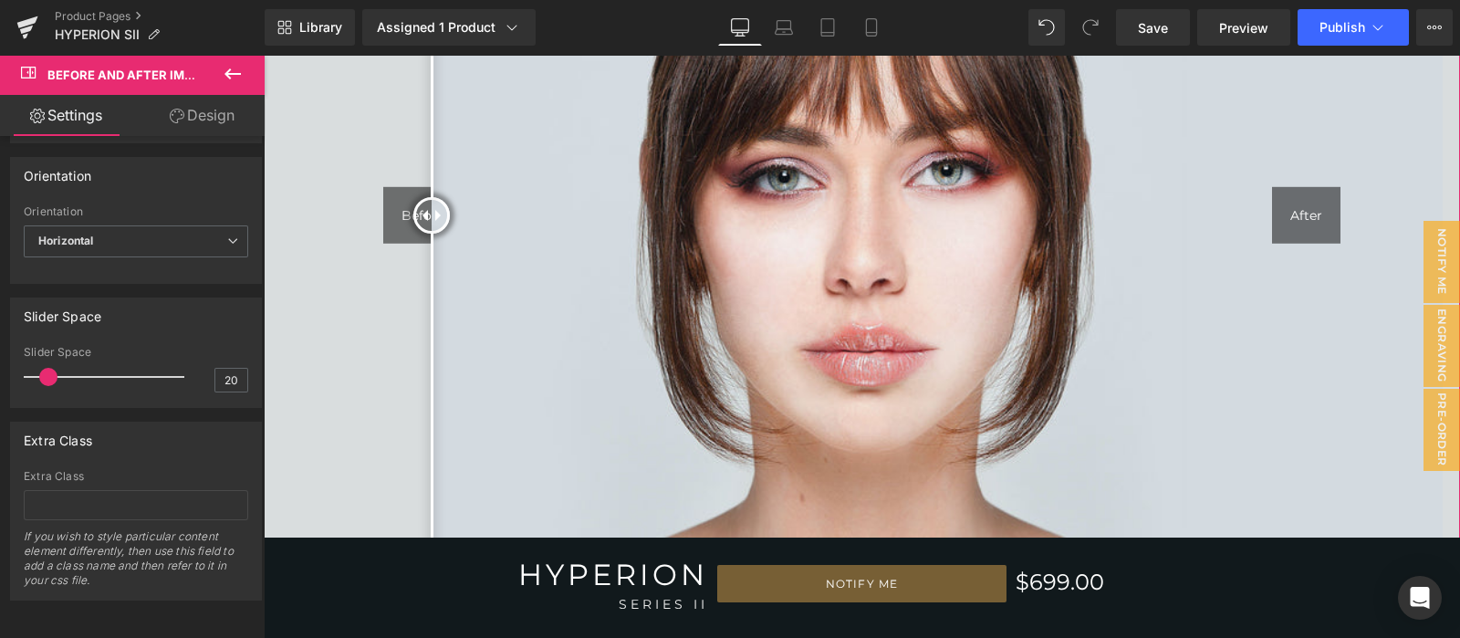
click at [432, 200] on div at bounding box center [431, 215] width 37 height 37
click at [597, 203] on img at bounding box center [862, 216] width 1196 height 720
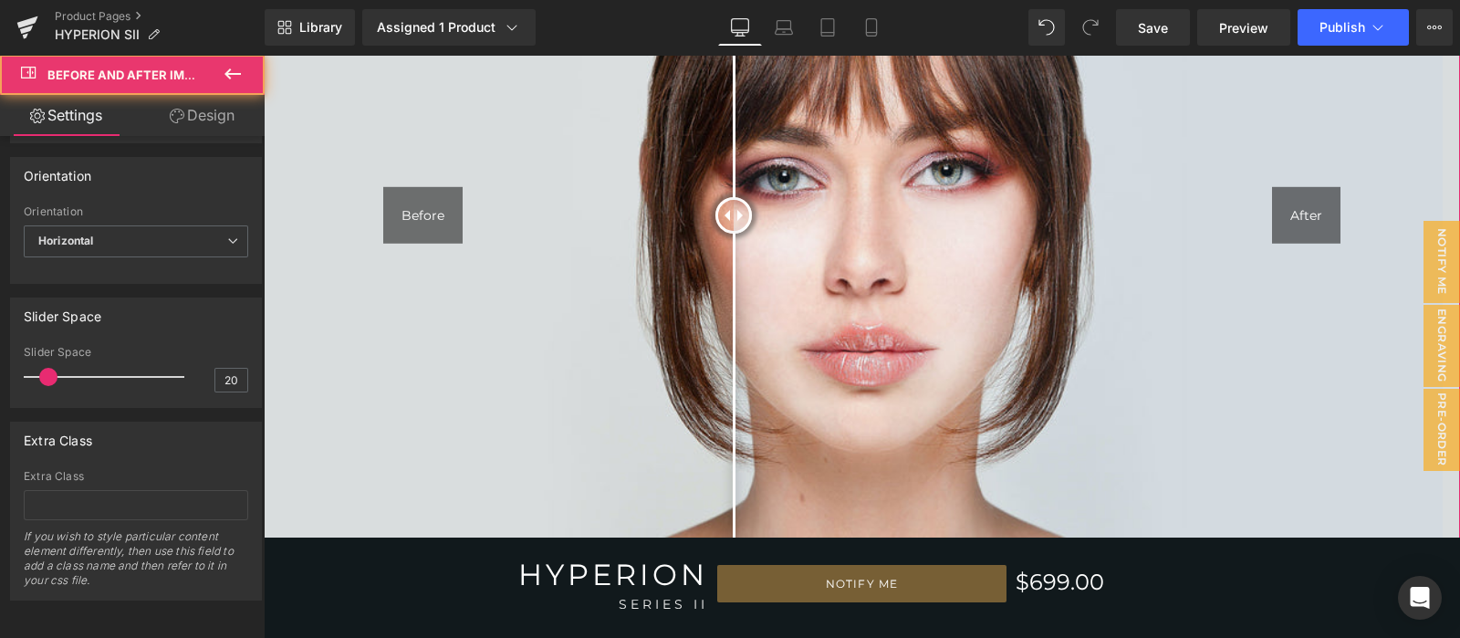
drag, startPoint x: 423, startPoint y: 204, endPoint x: 734, endPoint y: 216, distance: 310.6
click at [734, 216] on div at bounding box center [734, 215] width 37 height 37
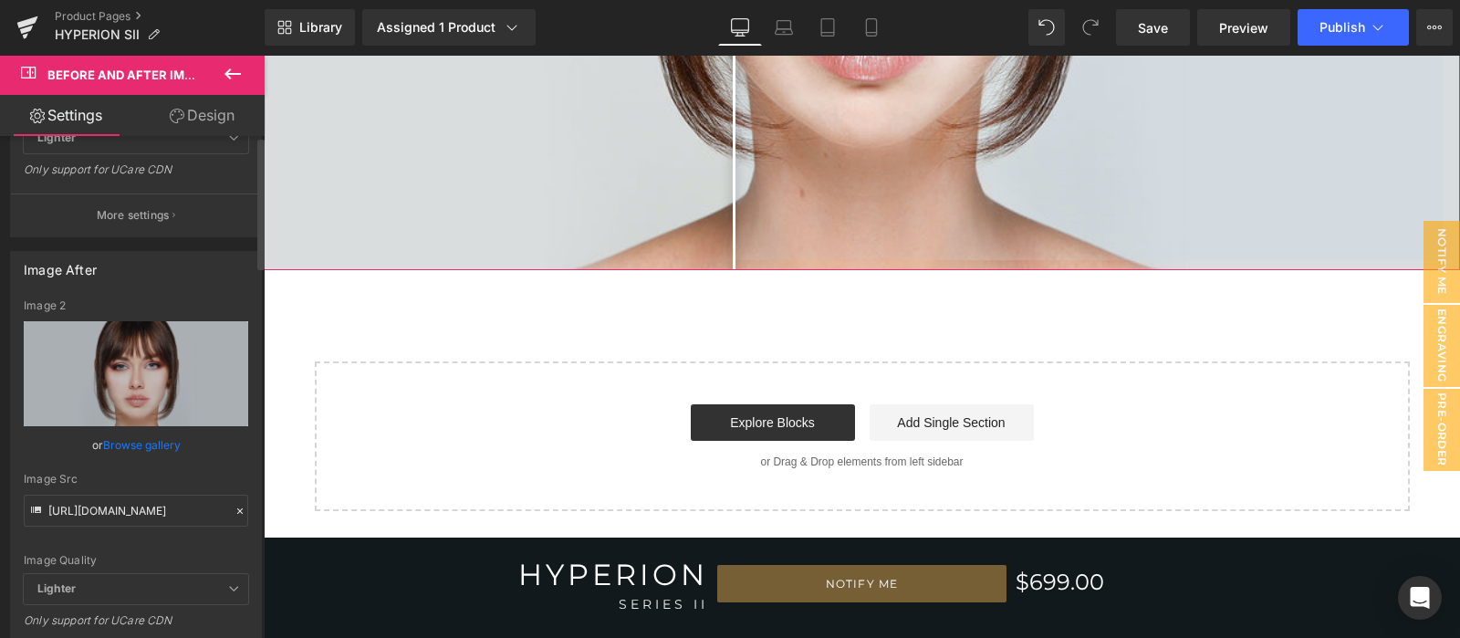
scroll to position [0, 0]
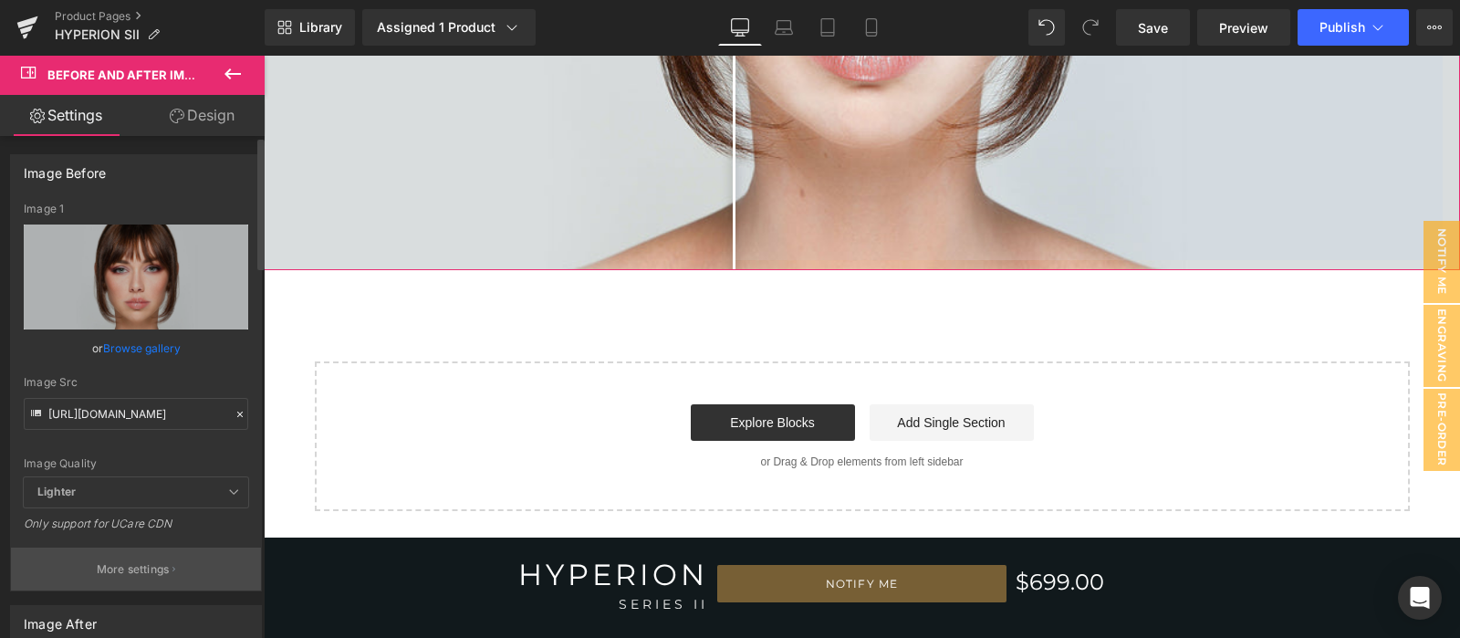
click at [133, 567] on p "More settings" at bounding box center [133, 569] width 73 height 16
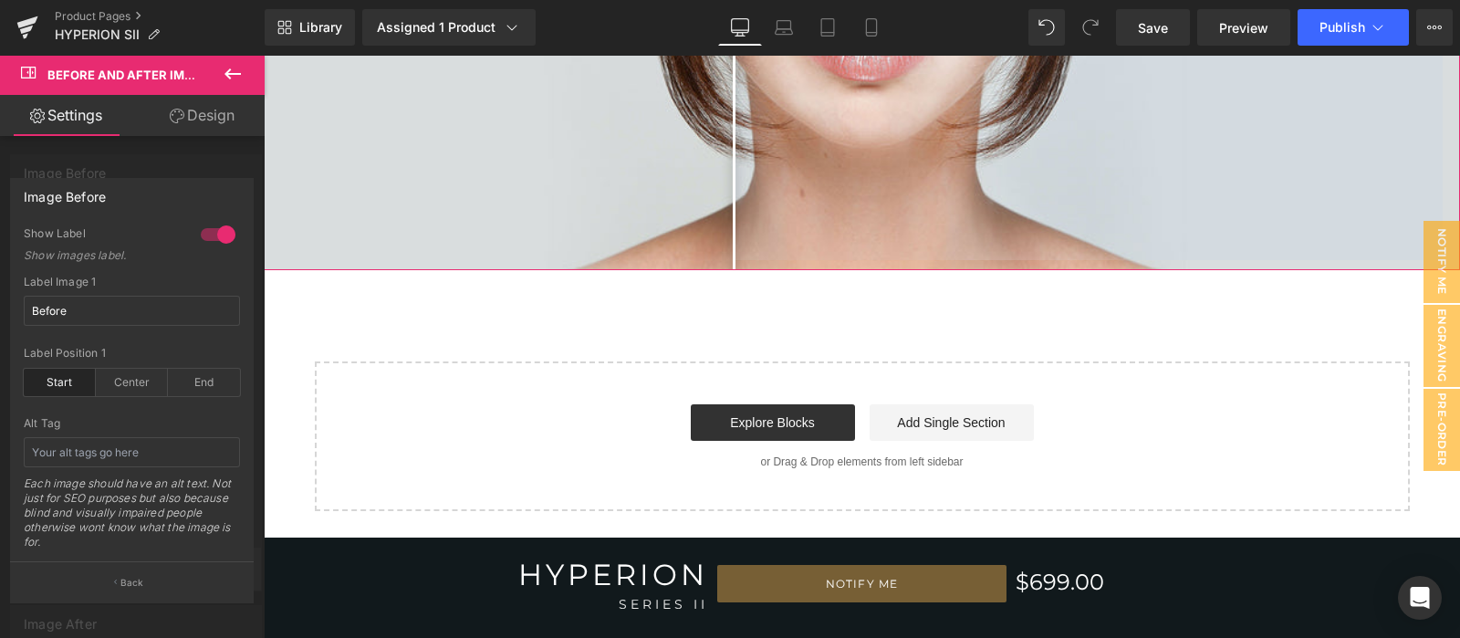
click at [133, 567] on button "Back" at bounding box center [132, 581] width 244 height 41
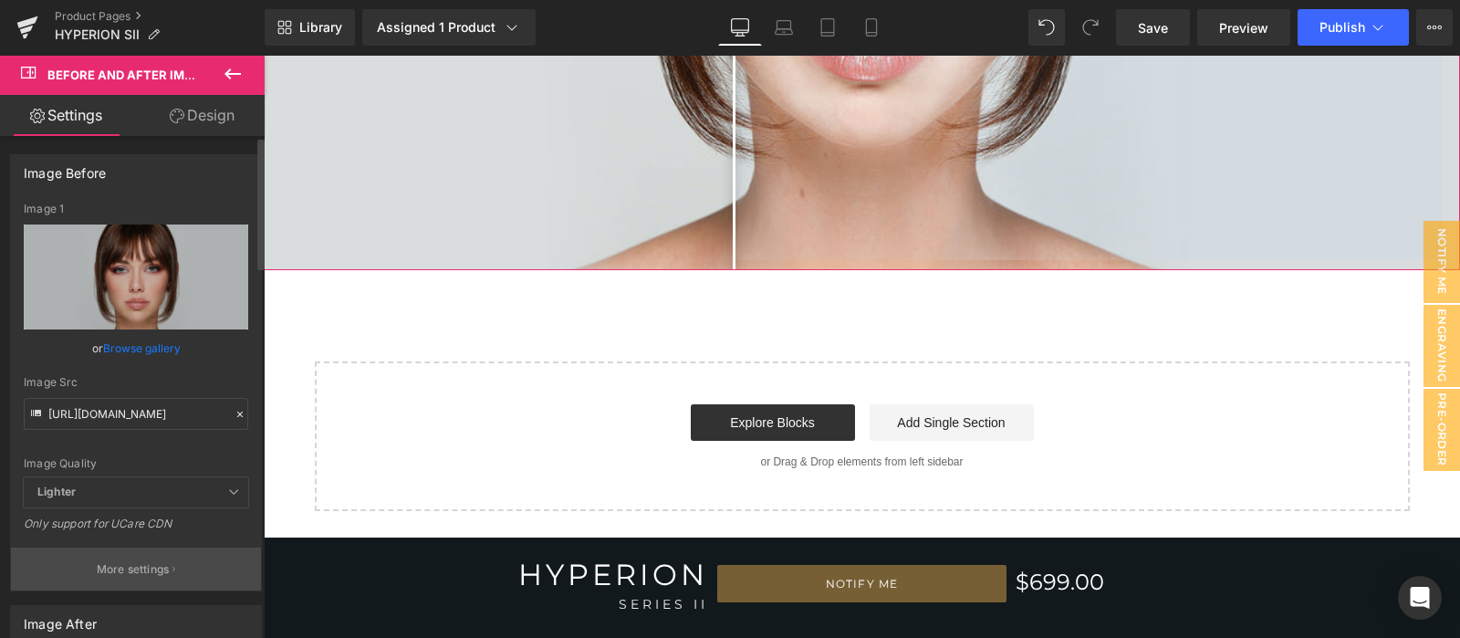
click at [150, 574] on p "More settings" at bounding box center [133, 569] width 73 height 16
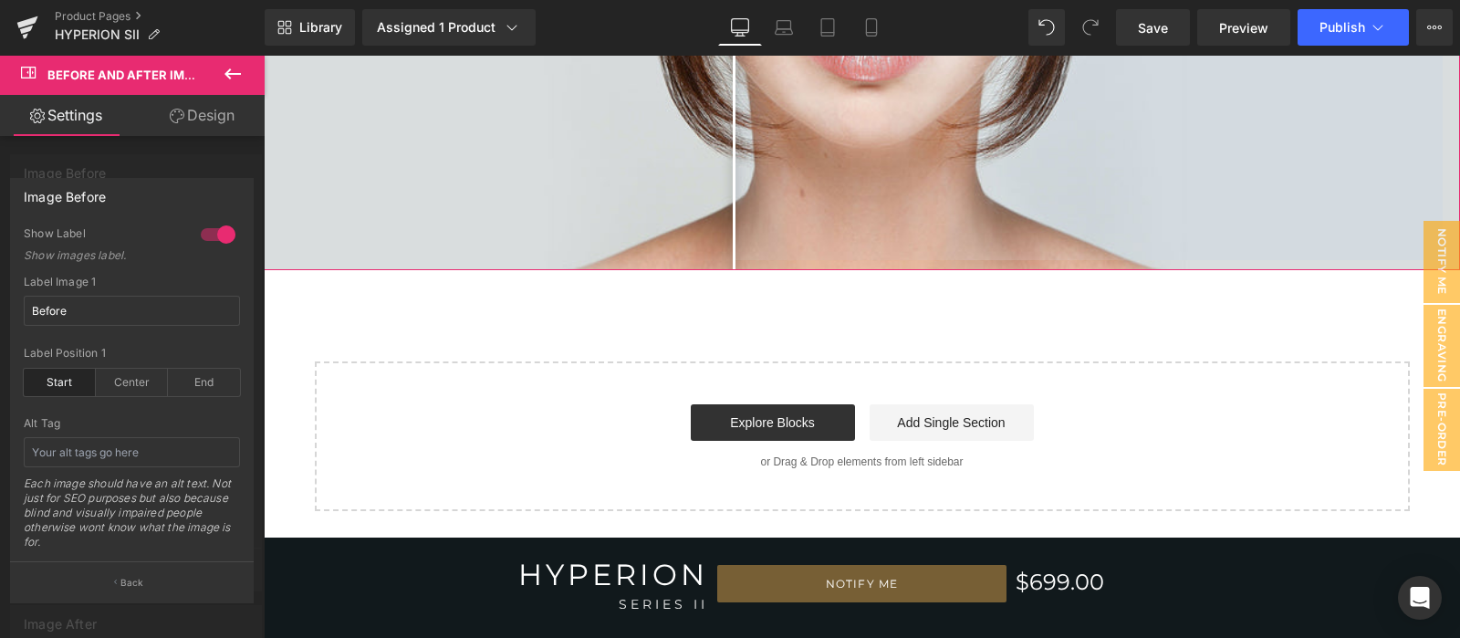
click at [220, 225] on div at bounding box center [218, 234] width 44 height 29
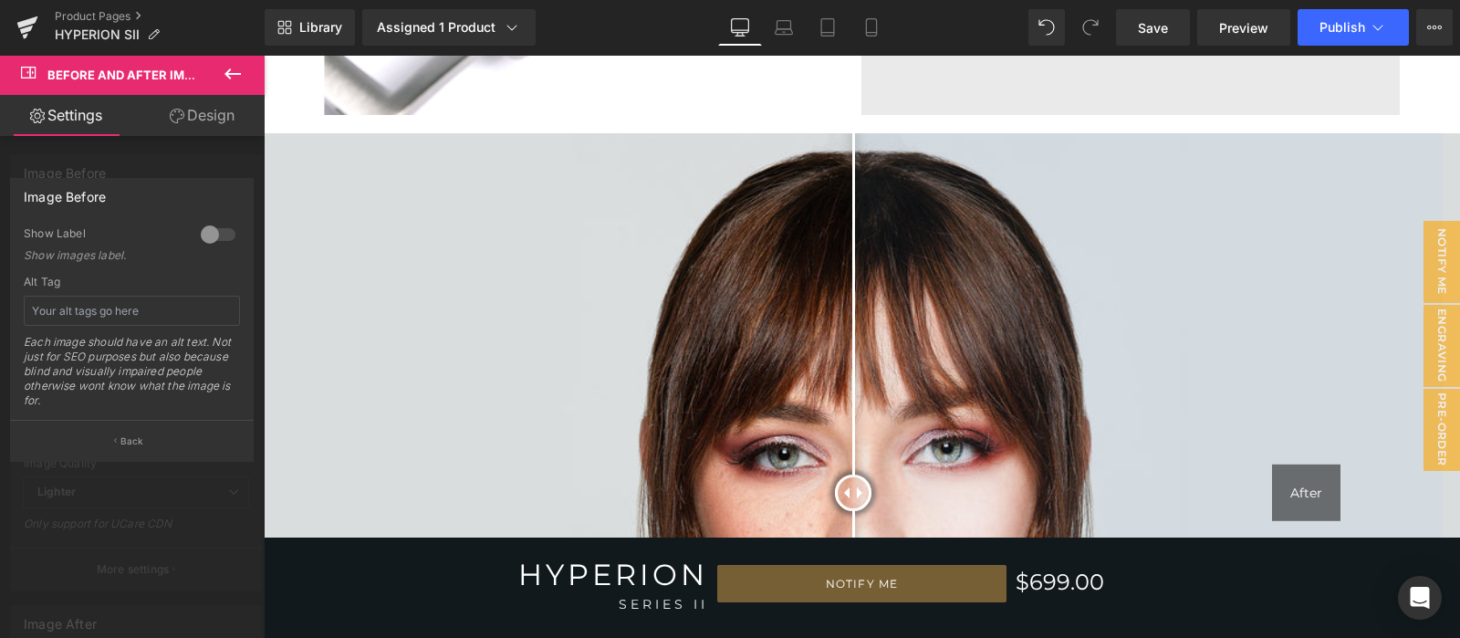
scroll to position [5517, 0]
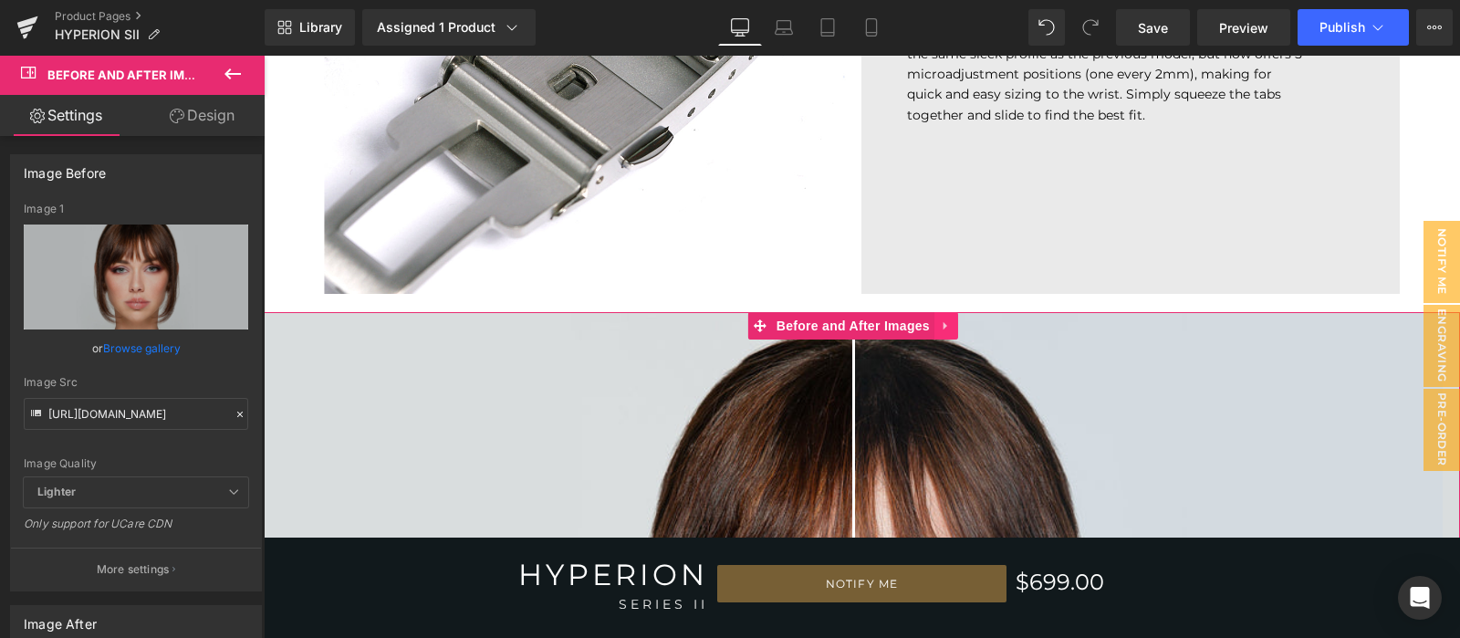
click at [935, 324] on link at bounding box center [947, 325] width 24 height 27
click at [946, 325] on link at bounding box center [958, 325] width 24 height 27
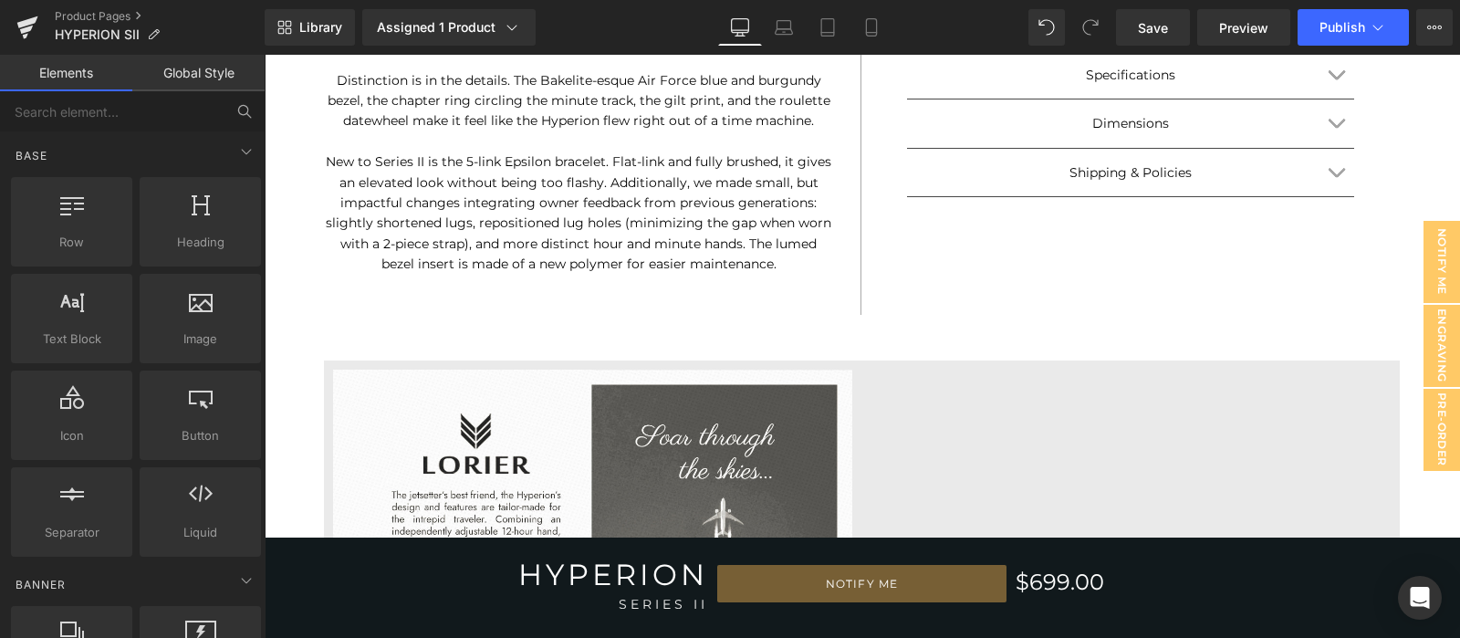
scroll to position [0, 0]
